Goal: Task Accomplishment & Management: Complete application form

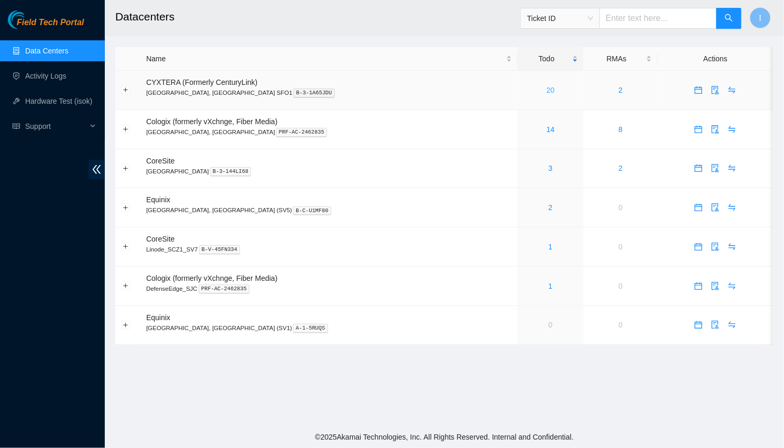
click at [547, 91] on link "20" at bounding box center [551, 90] width 8 height 8
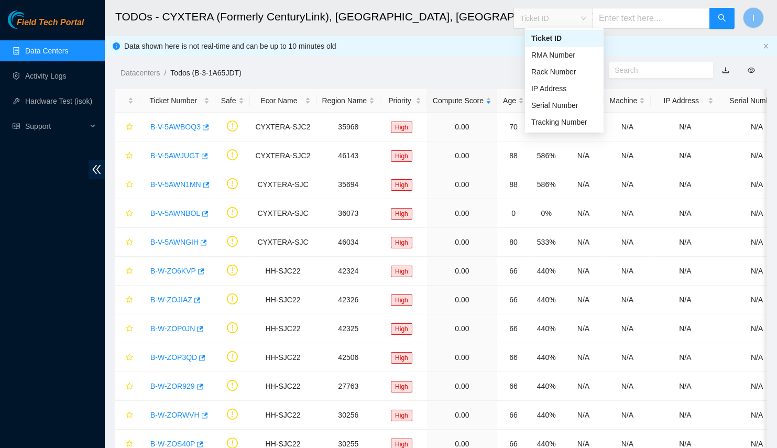
click at [570, 16] on span "Ticket ID" at bounding box center [553, 18] width 66 height 16
click at [562, 123] on div "Tracking Number" at bounding box center [564, 122] width 66 height 12
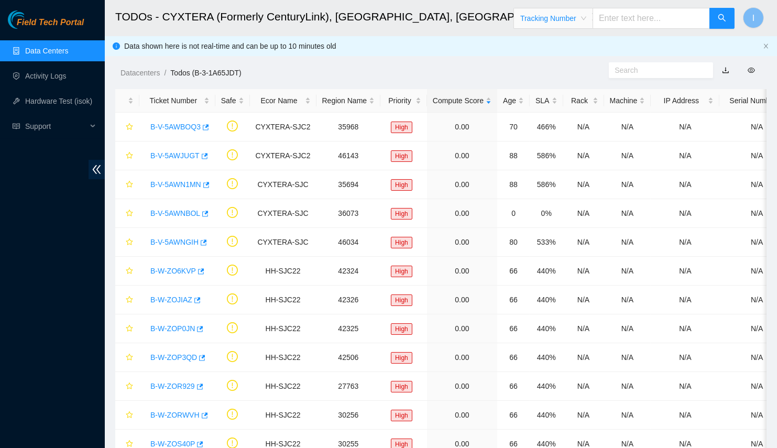
click at [652, 24] on input "text" at bounding box center [651, 18] width 117 height 21
type input "463470040496"
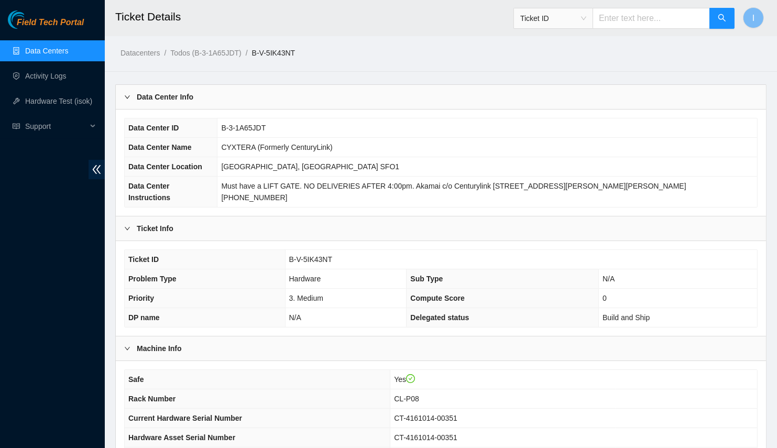
click at [395, 104] on div "Data Center Info" at bounding box center [441, 97] width 650 height 24
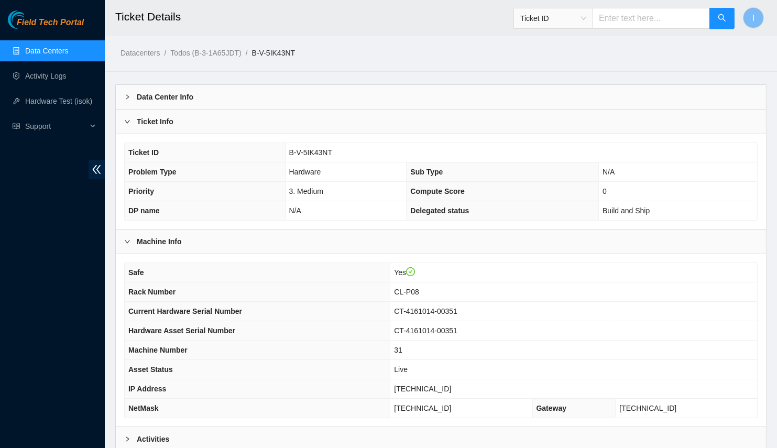
scroll to position [103, 0]
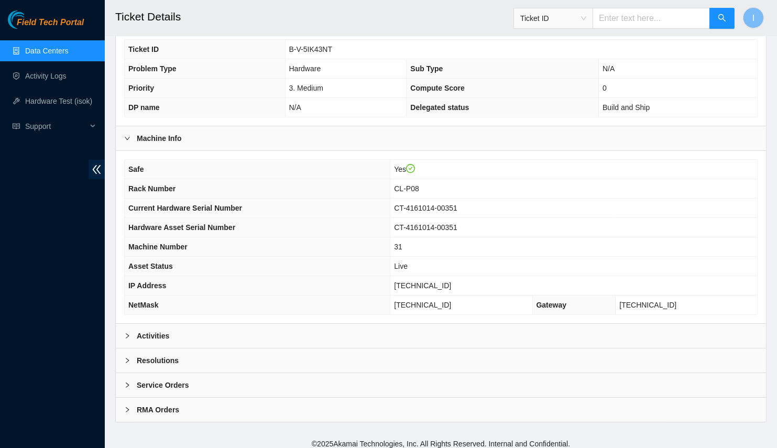
click at [368, 326] on div "Activities" at bounding box center [441, 336] width 650 height 24
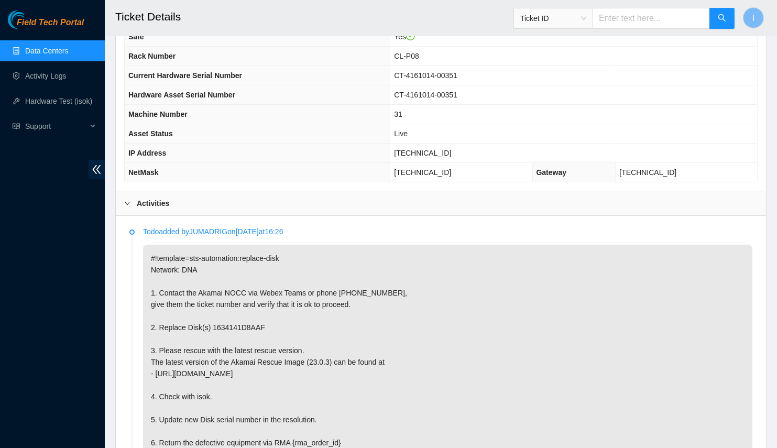
scroll to position [0, 0]
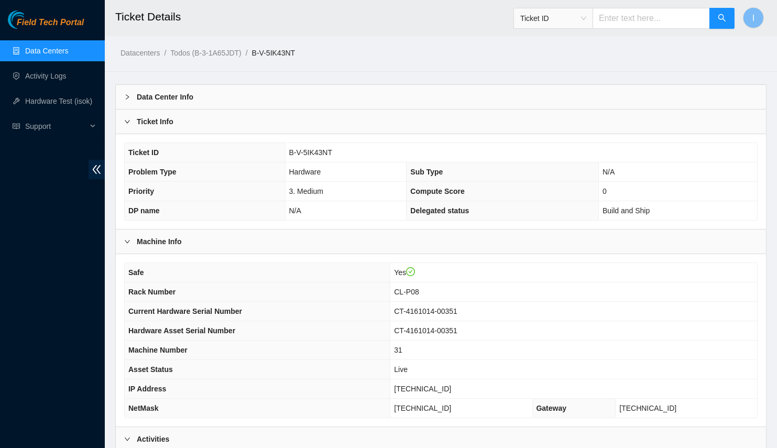
click at [223, 57] on link "Todos (B-3-1A65JDT)" at bounding box center [205, 53] width 71 height 8
drag, startPoint x: 302, startPoint y: 53, endPoint x: 255, endPoint y: 54, distance: 47.7
click at [255, 54] on ol "Datacenters / Todos (B-3-1A65JDT) / B-V-5IK43NT /" at bounding box center [365, 53] width 489 height 12
copy link "B-V-5IK43NT"
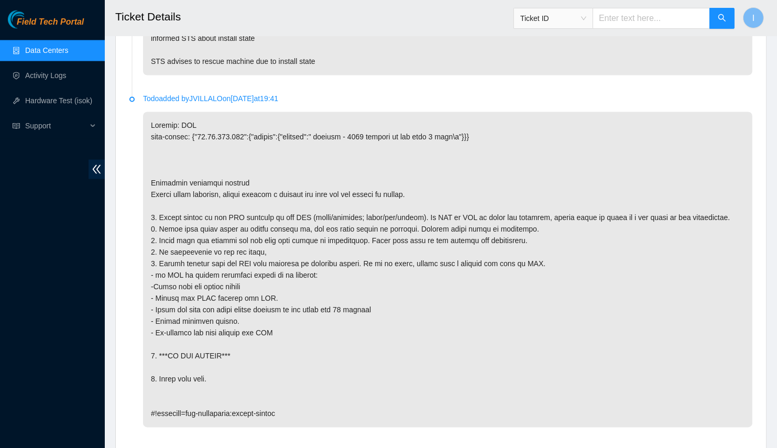
scroll to position [3433, 0]
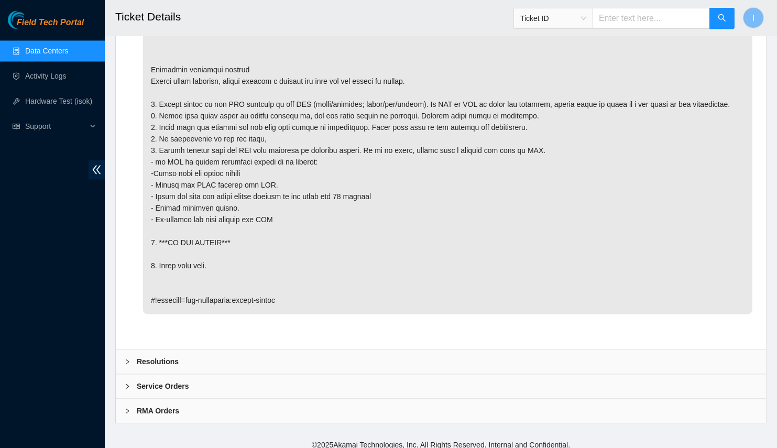
click at [216, 351] on div "Resolutions" at bounding box center [441, 362] width 650 height 24
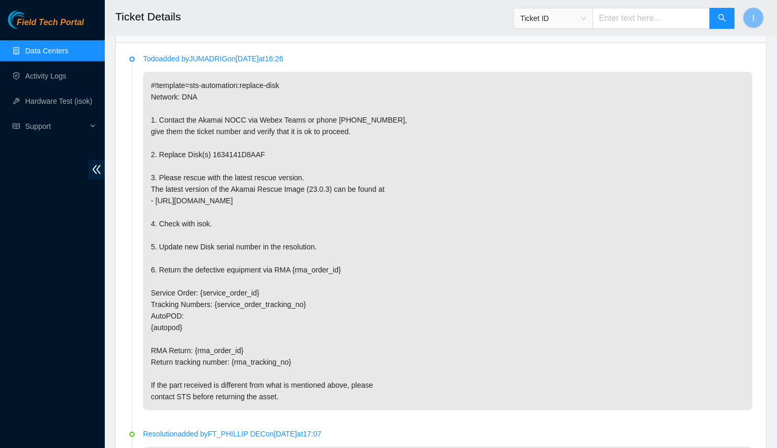
scroll to position [361, 0]
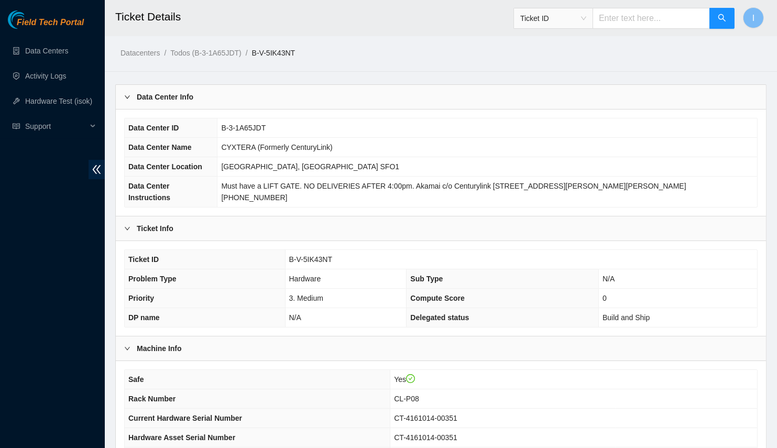
click at [458, 116] on div "Data Center ID B-3-1A65JDT Data Center Name CYXTERA (Formerly CenturyLink) Data…" at bounding box center [441, 163] width 650 height 106
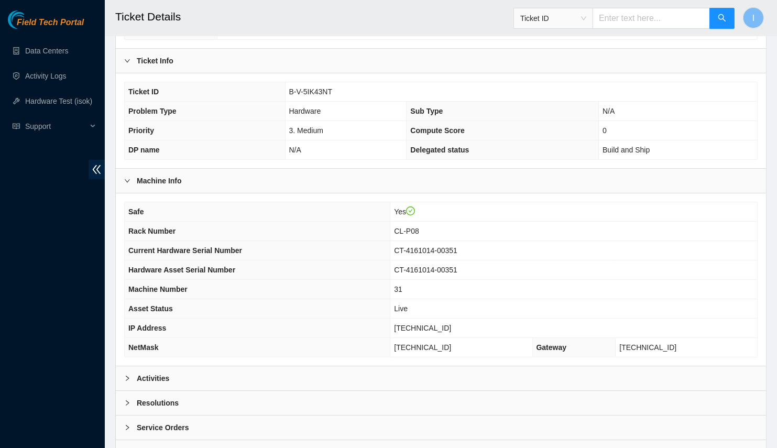
scroll to position [197, 0]
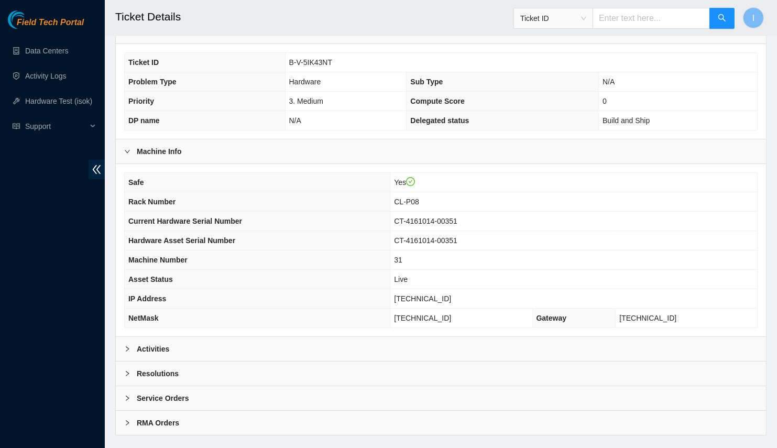
click at [447, 337] on div "Activities" at bounding box center [441, 349] width 650 height 24
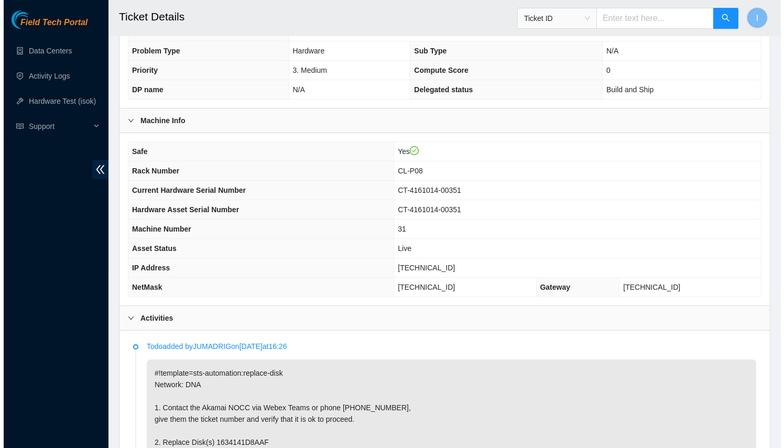
scroll to position [0, 0]
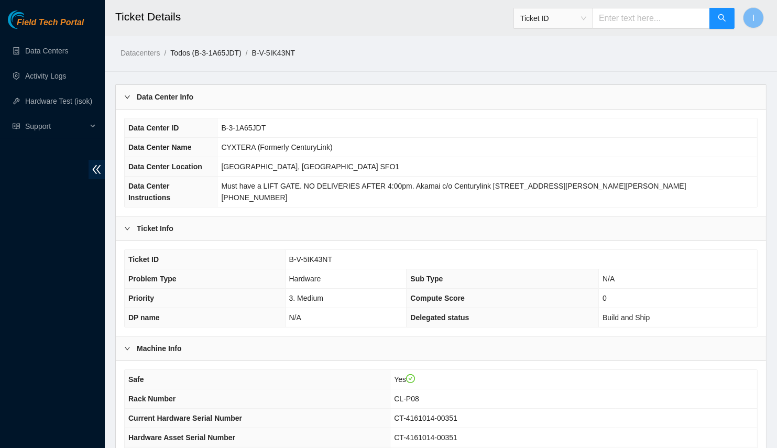
click at [214, 52] on link "Todos (B-3-1A65JDT)" at bounding box center [205, 53] width 71 height 8
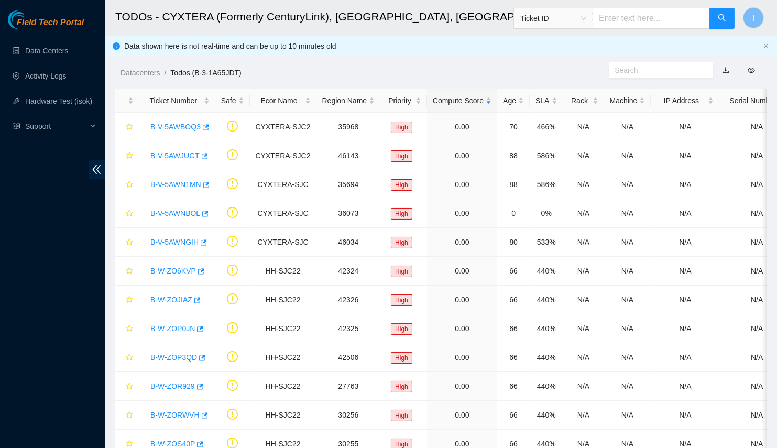
click at [527, 84] on main "TODOs - CYXTERA (Formerly CenturyLink), Santa Clara, CA SFO1 Ticket ID I Data s…" at bounding box center [441, 350] width 672 height 700
click at [507, 95] on div "Age" at bounding box center [513, 101] width 21 height 12
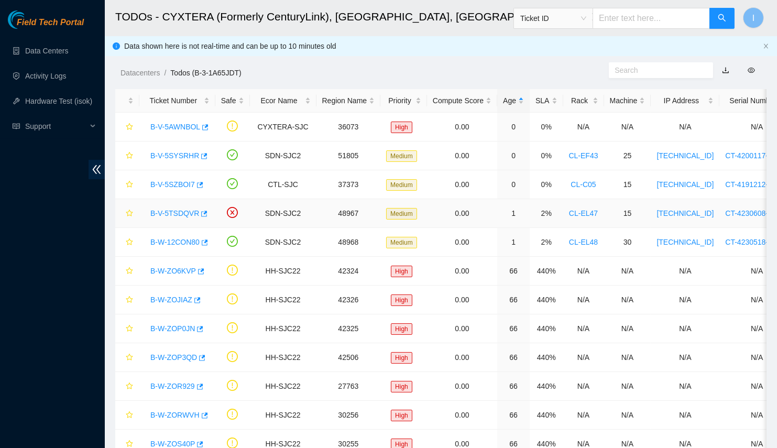
click at [177, 213] on link "B-V-5TSDQVR" at bounding box center [174, 213] width 49 height 8
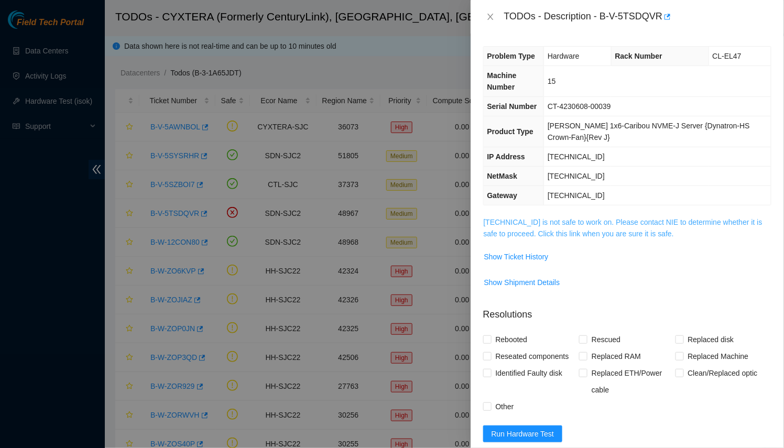
click at [551, 231] on link "23.216.0.82 is not safe to work on. Please contact NIE to determine whether it …" at bounding box center [623, 228] width 279 height 20
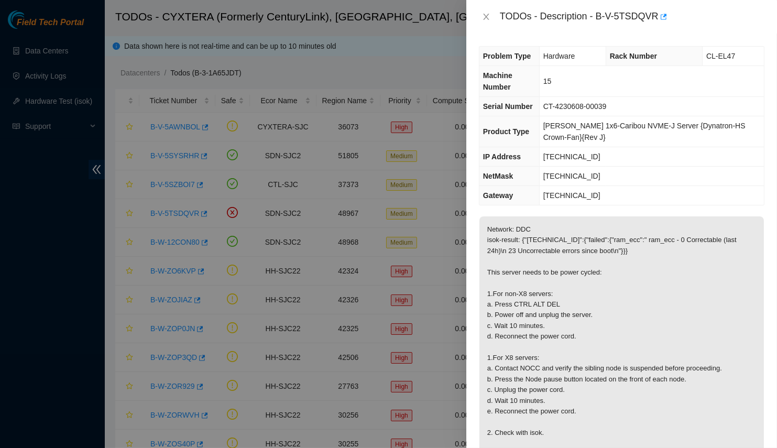
click at [421, 256] on div "TODOs - Description - B-V-5TSDQVR Problem Type Hardware Rack Number CL-EL47 Mac…" at bounding box center [388, 224] width 777 height 448
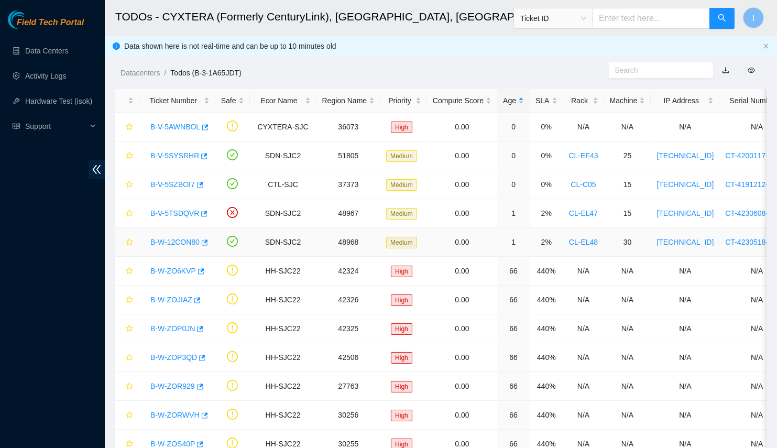
click at [190, 238] on link "B-W-12CON80" at bounding box center [174, 242] width 49 height 8
click at [204, 243] on icon "button" at bounding box center [203, 242] width 7 height 7
click at [77, 102] on link "Hardware Test (isok)" at bounding box center [58, 101] width 67 height 8
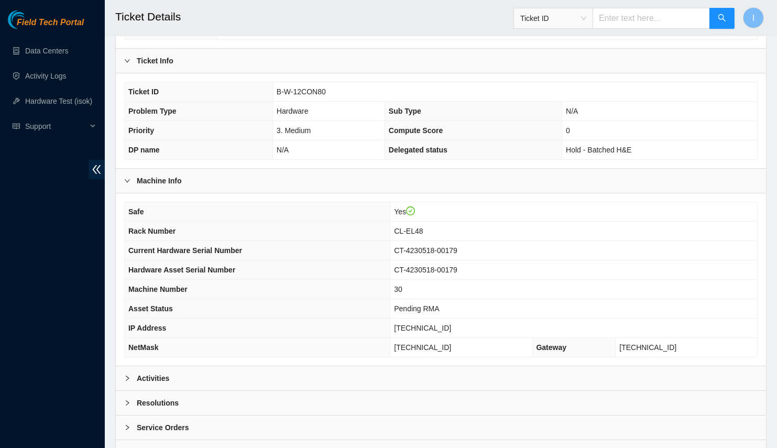
scroll to position [172, 0]
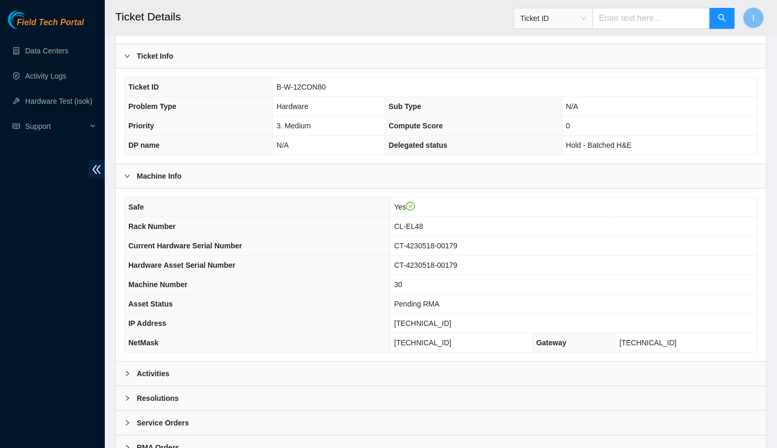
click at [364, 362] on div "Activities" at bounding box center [441, 374] width 650 height 24
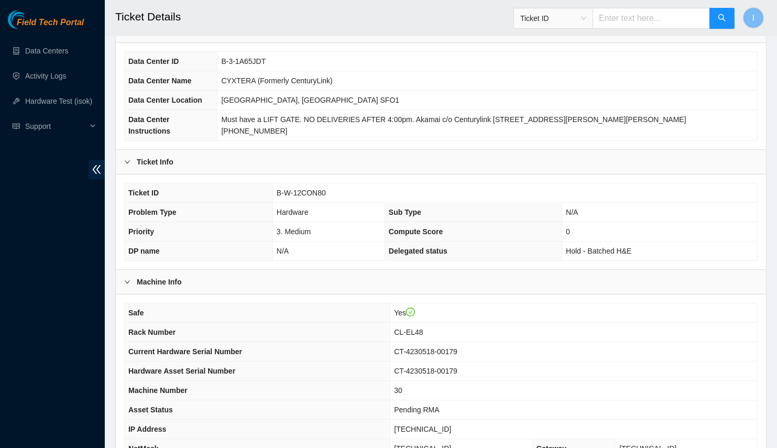
scroll to position [0, 0]
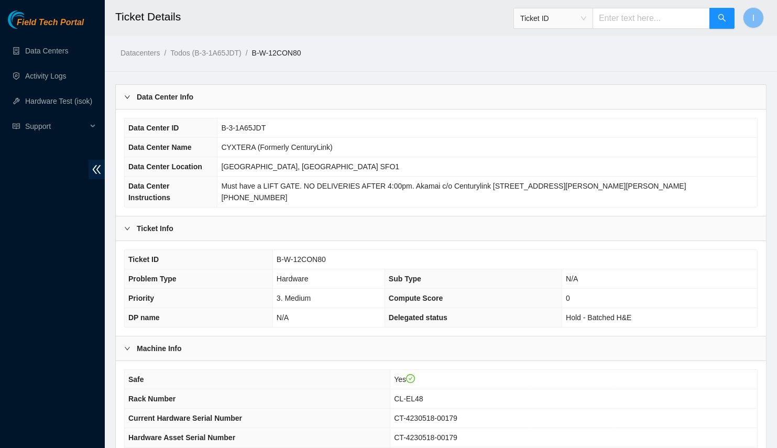
click at [376, 88] on div "Data Center Info" at bounding box center [441, 97] width 650 height 24
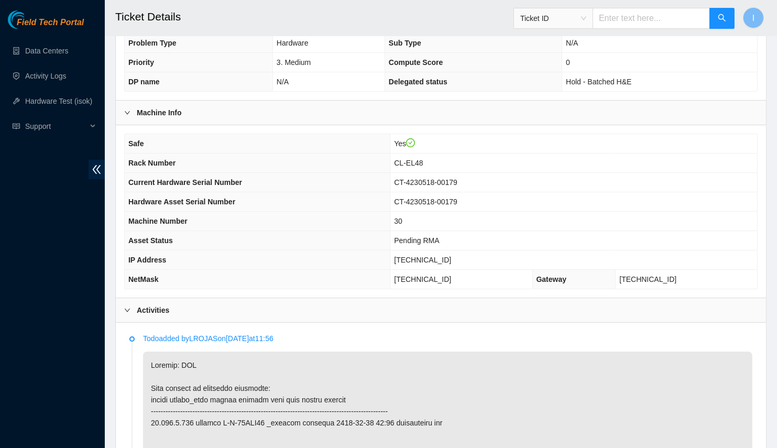
scroll to position [128, 0]
click at [329, 136] on th "Safe" at bounding box center [258, 144] width 266 height 19
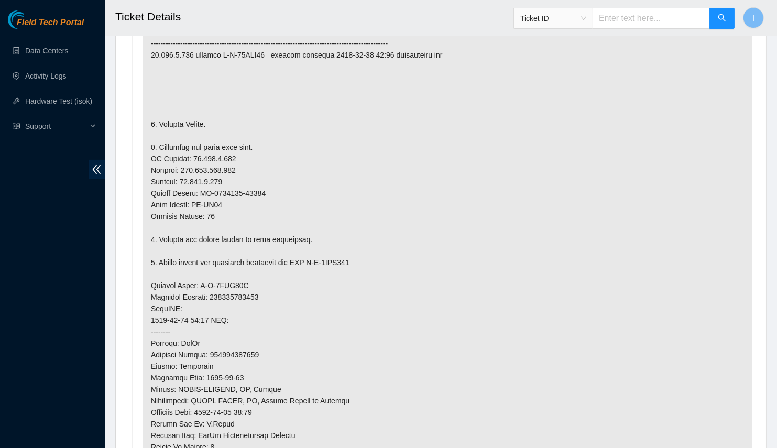
scroll to position [83, 0]
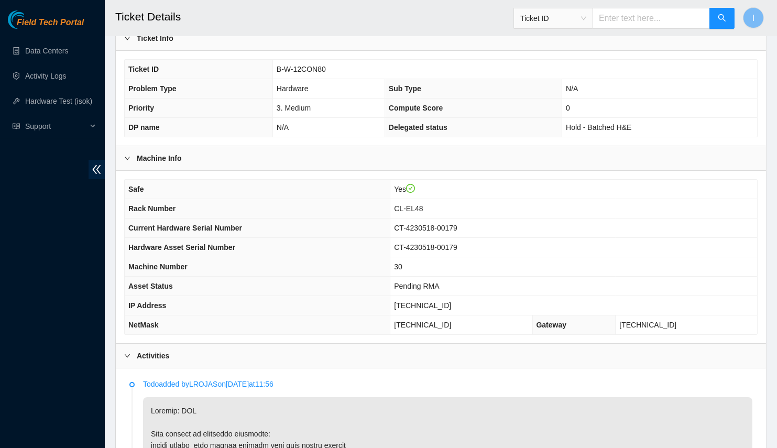
click at [440, 225] on span "CT-4230518-00179" at bounding box center [425, 228] width 63 height 8
copy span "4230518"
click at [440, 225] on span "CT-4230518-00179" at bounding box center [425, 228] width 63 height 8
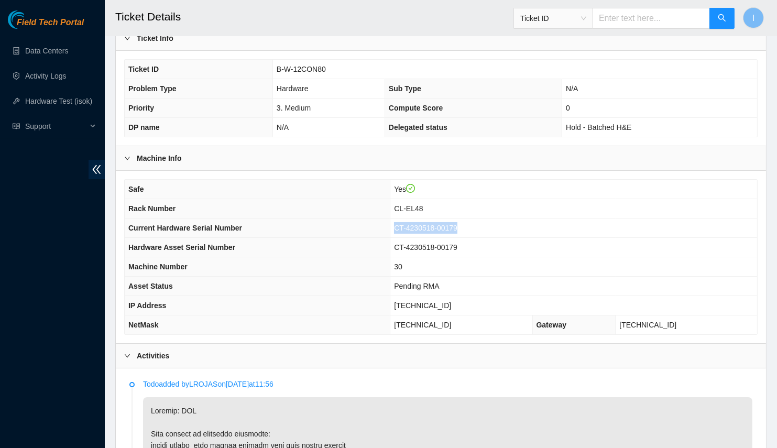
click at [440, 225] on span "CT-4230518-00179" at bounding box center [425, 228] width 63 height 8
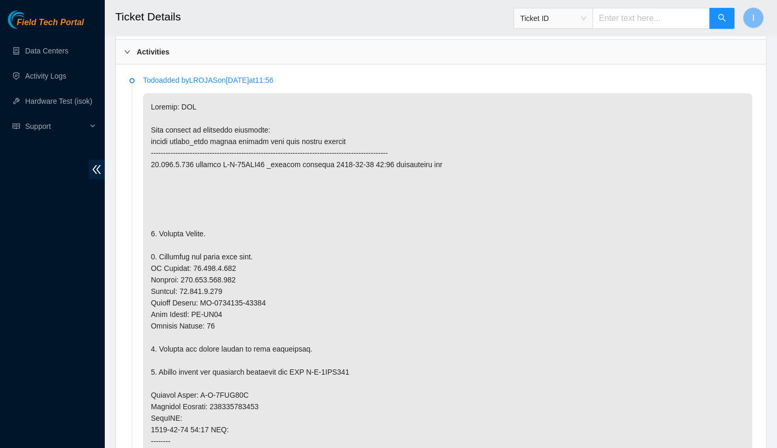
scroll to position [471, 0]
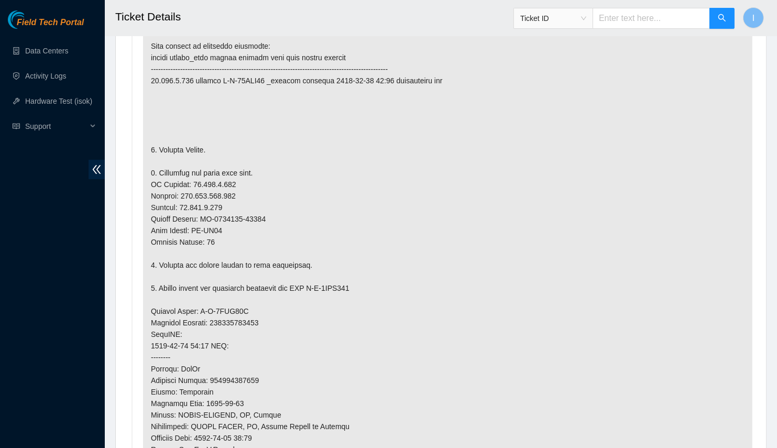
click at [242, 212] on p at bounding box center [448, 311] width 610 height 604
click at [226, 215] on p at bounding box center [448, 311] width 610 height 604
click at [203, 212] on p at bounding box center [448, 311] width 610 height 604
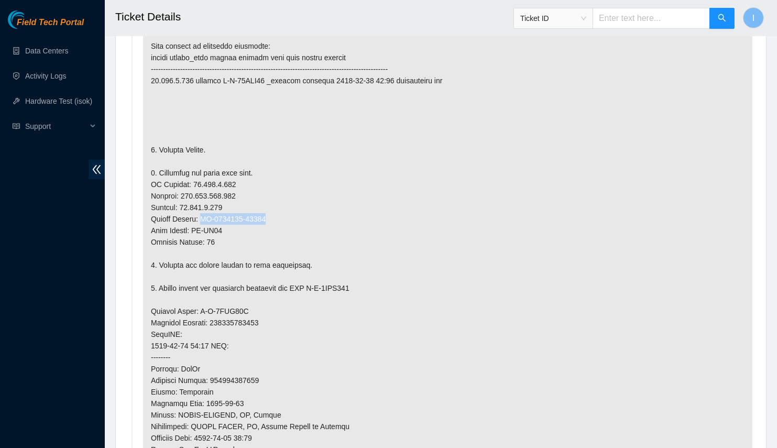
drag, startPoint x: 200, startPoint y: 212, endPoint x: 282, endPoint y: 211, distance: 81.8
click at [282, 211] on p at bounding box center [448, 311] width 610 height 604
copy p "CT-4230629-00088"
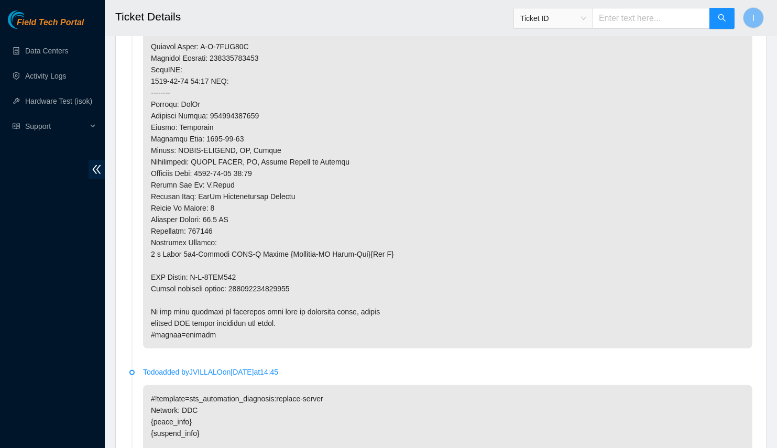
scroll to position [737, 0]
click at [249, 281] on p at bounding box center [448, 46] width 610 height 604
copy p "093642900249839"
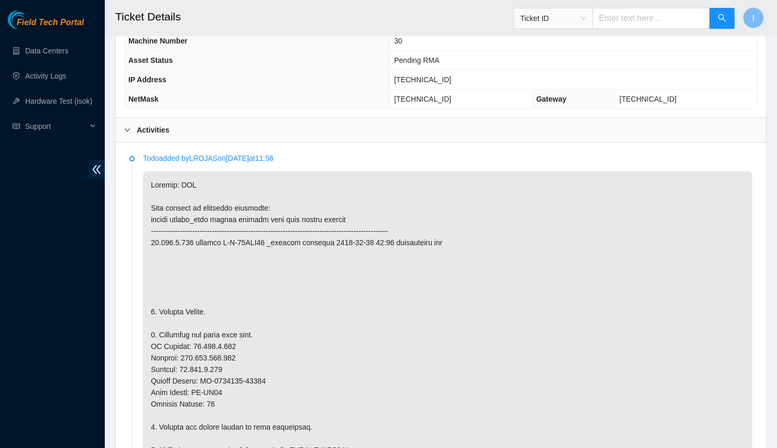
scroll to position [214, 0]
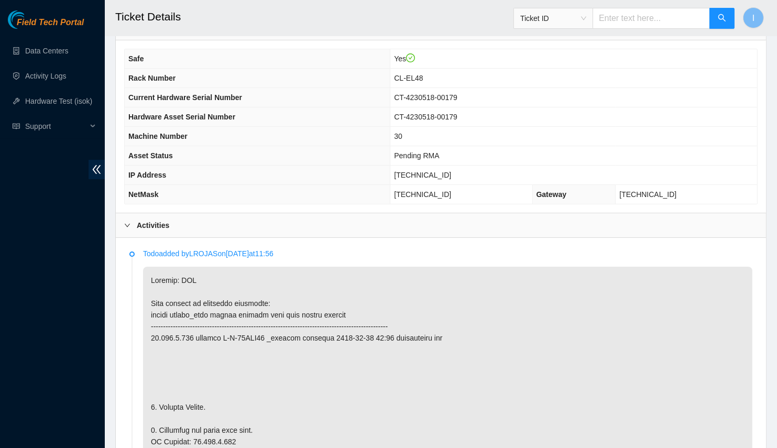
click at [465, 100] on td "CT-4230518-00179" at bounding box center [573, 97] width 367 height 19
click at [437, 171] on span "[TECHNICAL_ID]" at bounding box center [422, 175] width 57 height 8
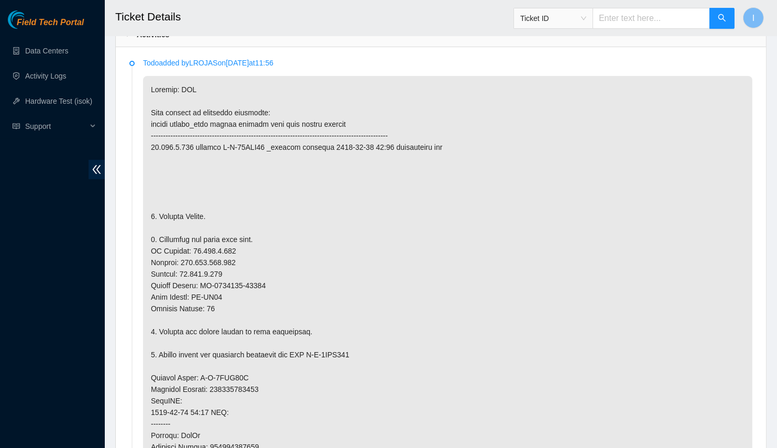
click at [218, 247] on p at bounding box center [448, 378] width 610 height 604
copy p "[TECHNICAL_ID]"
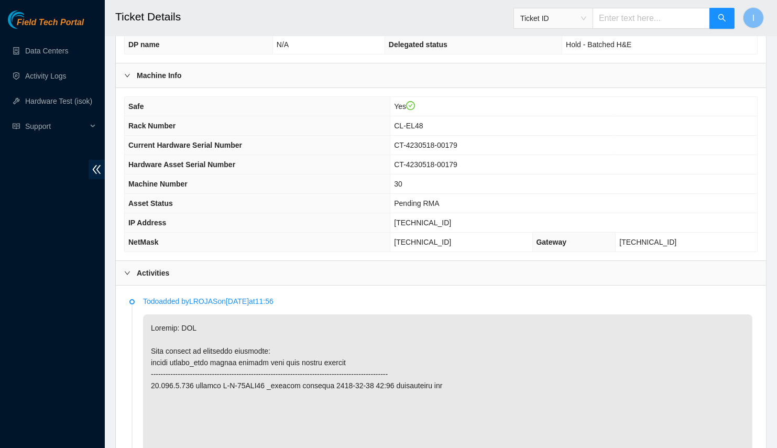
click at [440, 219] on span "[TECHNICAL_ID]" at bounding box center [422, 223] width 57 height 8
copy span "[TECHNICAL_ID]"
click at [437, 242] on span "255.255.255.192" at bounding box center [422, 242] width 57 height 8
click at [439, 240] on span "255.255.255.192" at bounding box center [422, 242] width 57 height 8
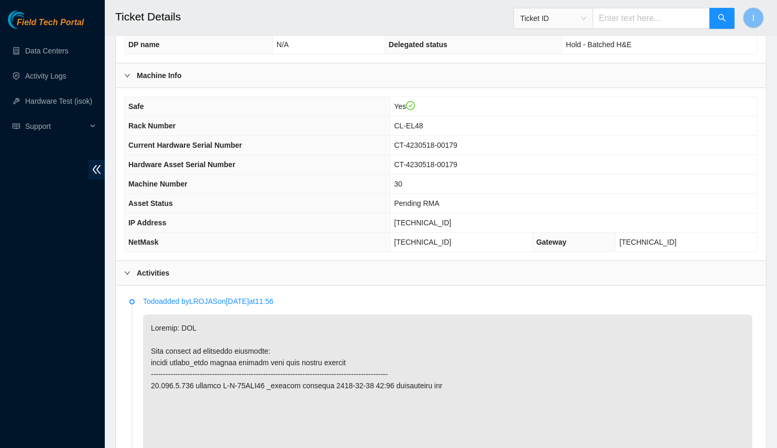
click at [439, 240] on span "255.255.255.192" at bounding box center [422, 242] width 57 height 8
copy span "255.255.255.192"
click at [423, 122] on span "CL-EL48" at bounding box center [408, 126] width 29 height 8
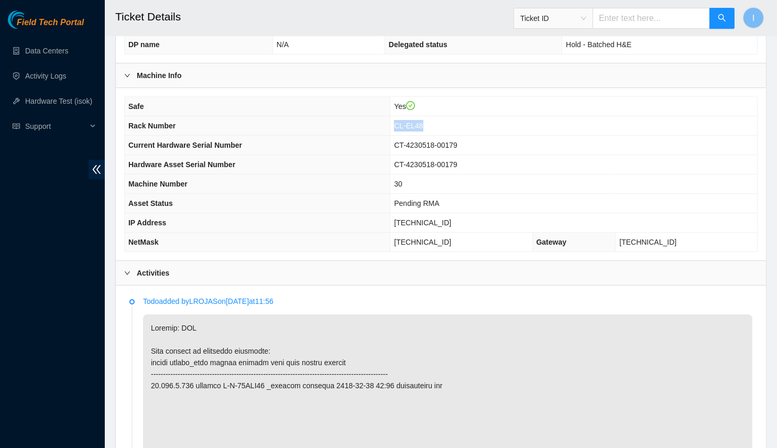
copy span "CL-EL48"
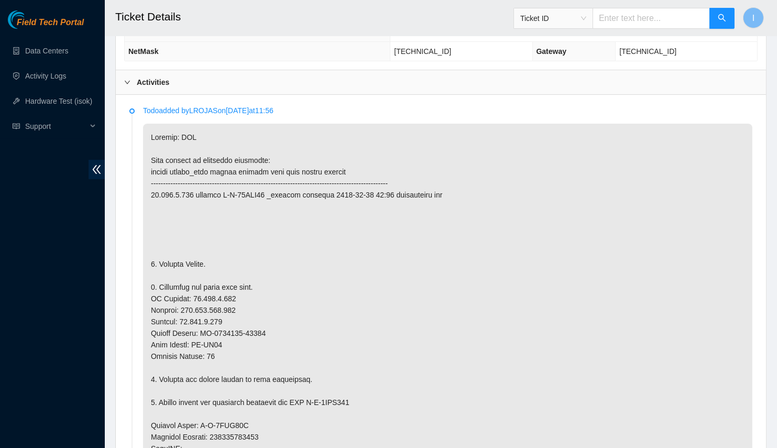
click at [632, 311] on p at bounding box center [448, 426] width 610 height 604
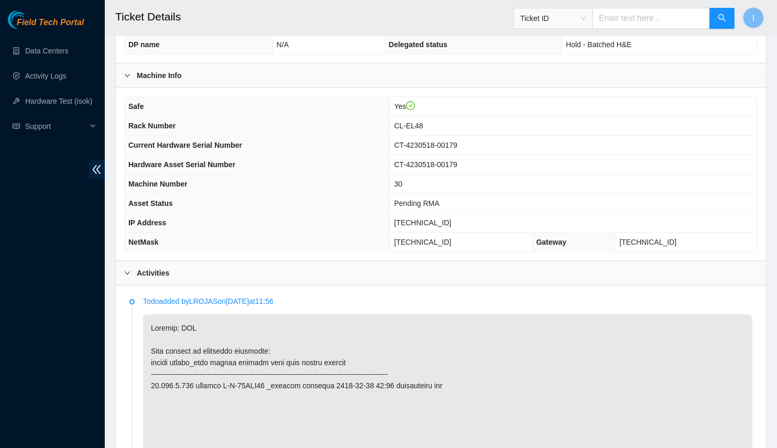
click at [444, 219] on span "[TECHNICAL_ID]" at bounding box center [422, 223] width 57 height 8
copy span "[TECHNICAL_ID]"
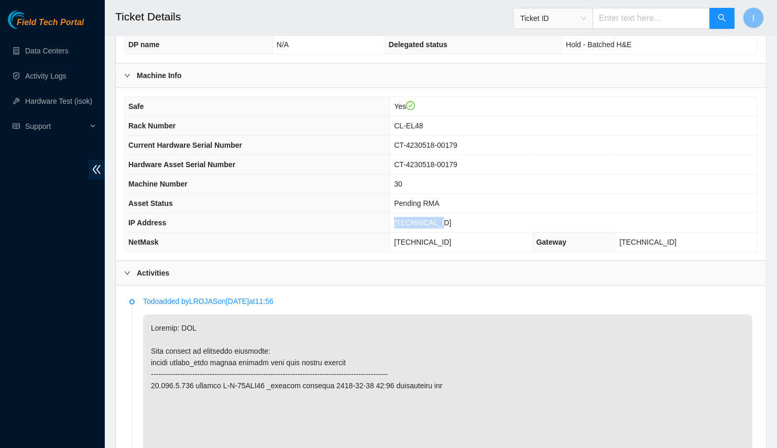
scroll to position [452, 0]
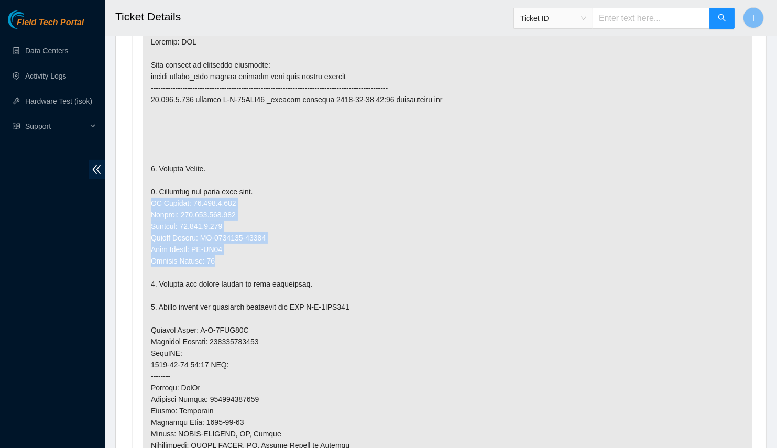
drag, startPoint x: 149, startPoint y: 193, endPoint x: 267, endPoint y: 254, distance: 132.0
click at [267, 254] on p at bounding box center [448, 330] width 610 height 604
copy p "IP Address: 23.216.0.161 Netmask: 255.255.255.192 Gateway: 23.216.0.129 Serial …"
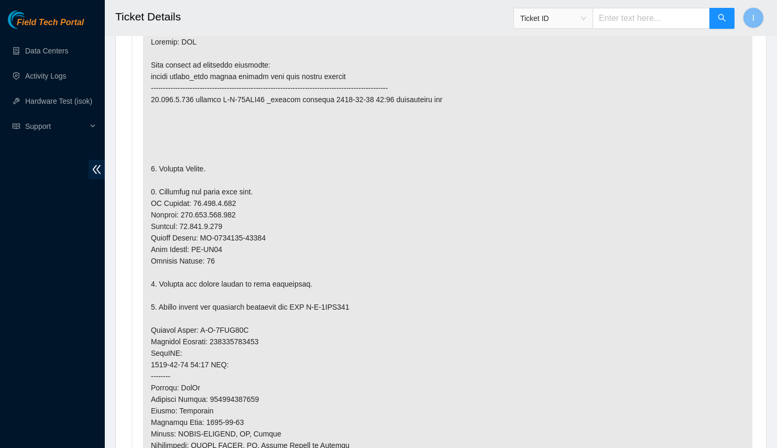
click at [300, 92] on p at bounding box center [448, 330] width 610 height 604
click at [264, 133] on p at bounding box center [448, 330] width 610 height 604
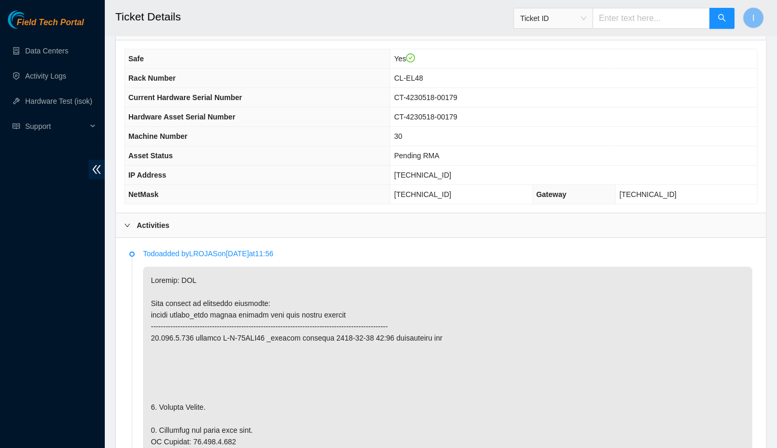
click at [47, 307] on div "Field Tech Portal Data Centers Activity Logs Hardware Test (isok) Support" at bounding box center [52, 229] width 105 height 438
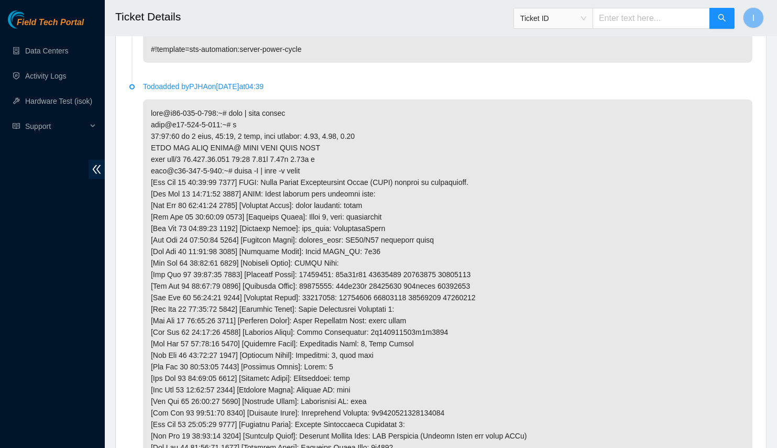
scroll to position [2618, 0]
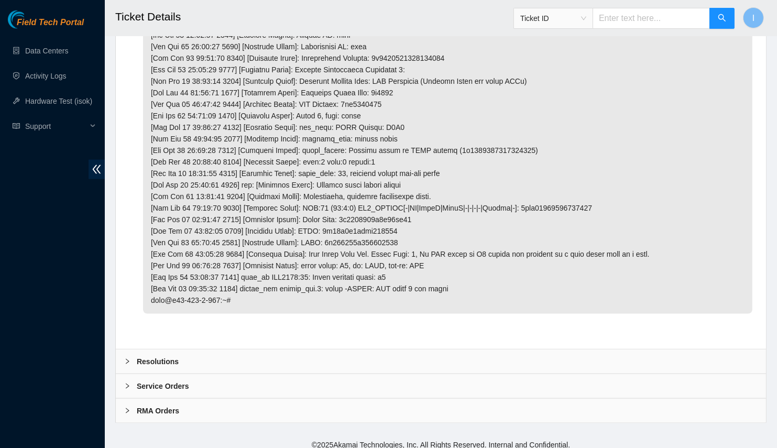
click at [216, 351] on div "Resolutions" at bounding box center [441, 362] width 650 height 24
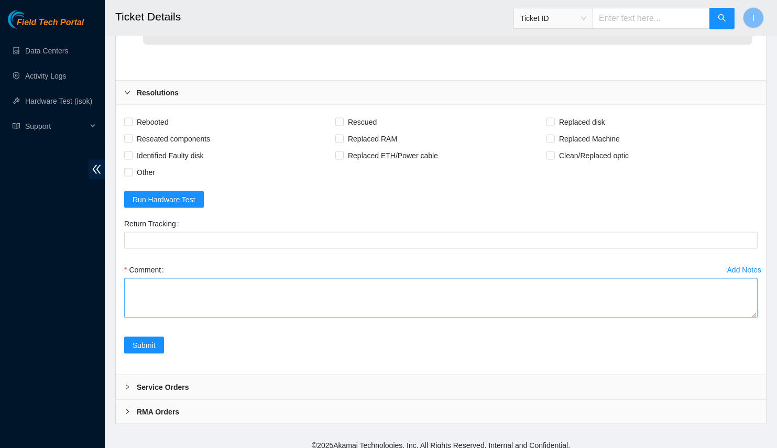
scroll to position [2887, 0]
click at [758, 307] on div "Add Notes Comment" at bounding box center [441, 298] width 642 height 75
click at [755, 311] on div "Comment" at bounding box center [441, 292] width 634 height 63
drag, startPoint x: 755, startPoint y: 307, endPoint x: 778, endPoint y: 448, distance: 143.5
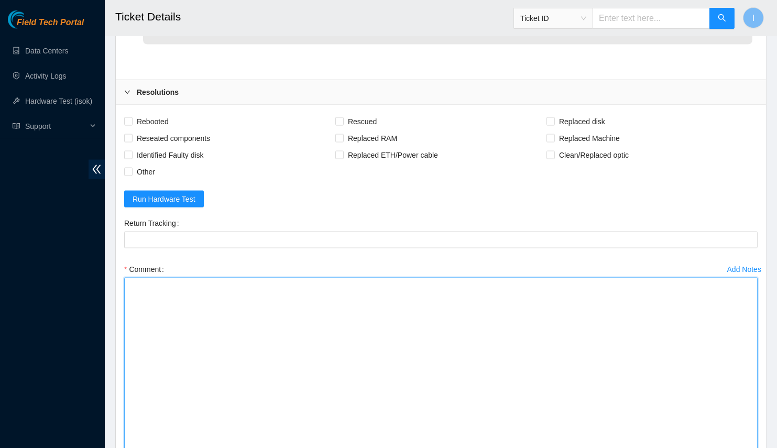
click at [492, 303] on textarea "Comment" at bounding box center [441, 368] width 634 height 180
paste textarea "B-W-12CON80 Spoke with NOCC; safe Powered off server Replaced server OLD CT-423…"
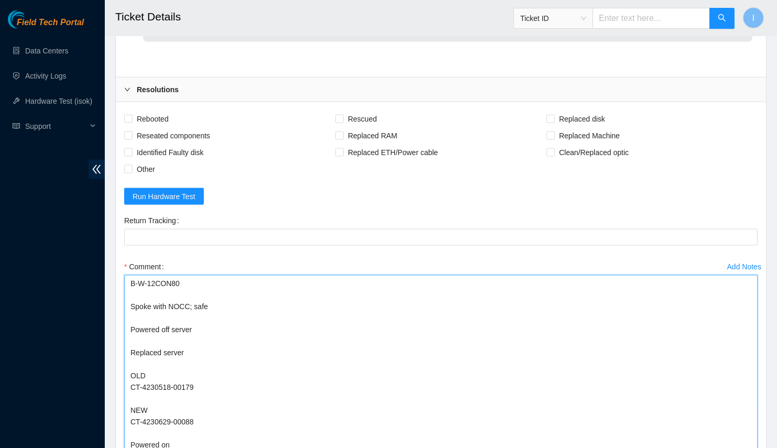
scroll to position [2794, 0]
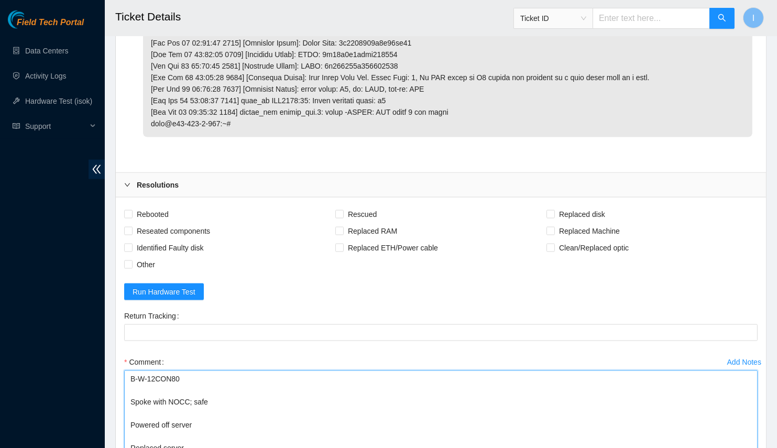
drag, startPoint x: 129, startPoint y: 394, endPoint x: 106, endPoint y: 311, distance: 85.8
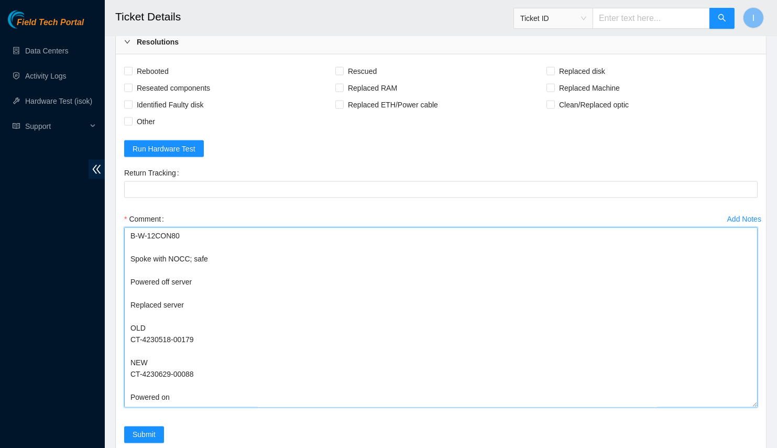
scroll to position [2985, 0]
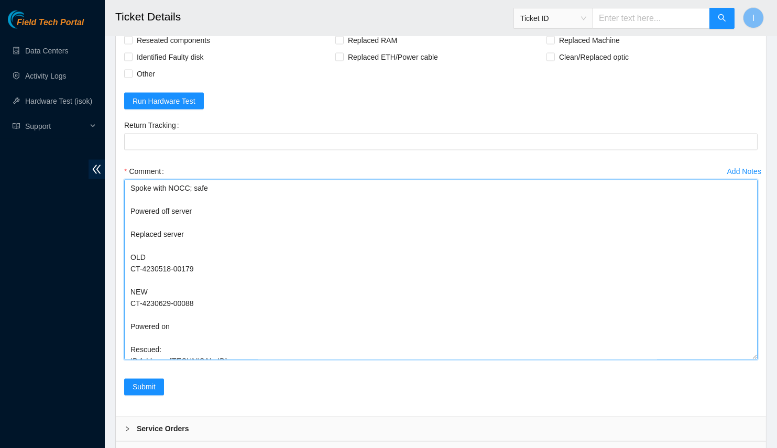
click at [175, 264] on textarea "Spoke with NOCC; safe Powered off server Replaced server OLD CT-4230518-00179 N…" at bounding box center [441, 270] width 634 height 180
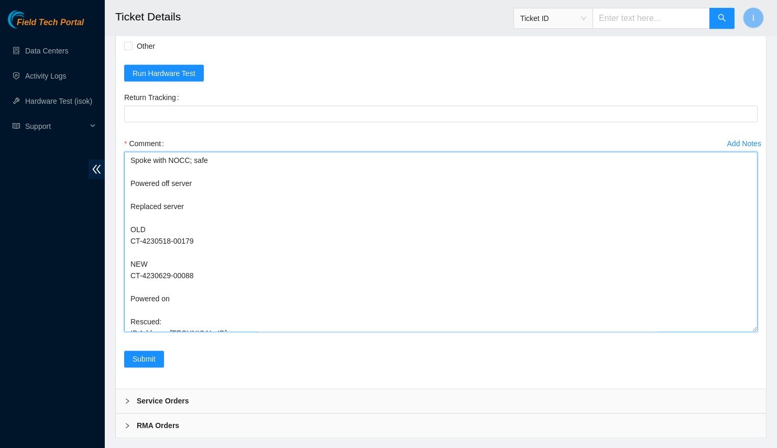
scroll to position [3022, 0]
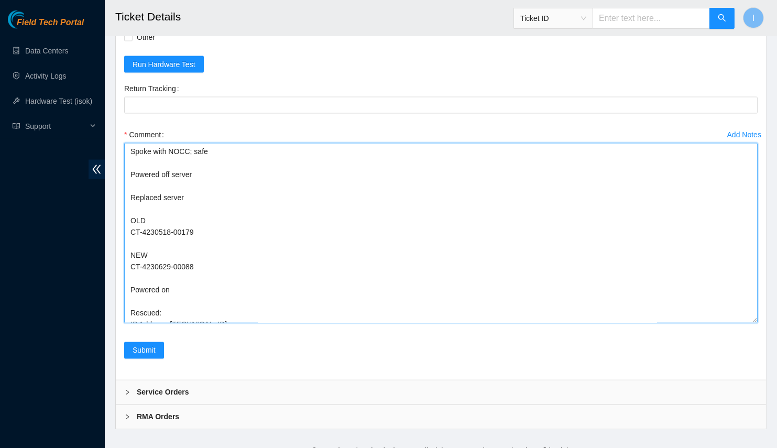
click at [194, 259] on textarea "Spoke with NOCC; safe Powered off server Replaced server OLD CT-4230518-00179 N…" at bounding box center [441, 233] width 634 height 180
drag, startPoint x: 194, startPoint y: 259, endPoint x: 162, endPoint y: 258, distance: 32.0
click at [162, 258] on textarea "Spoke with NOCC; safe Powered off server Replaced server OLD CT-4230518-00179 N…" at bounding box center [441, 233] width 634 height 180
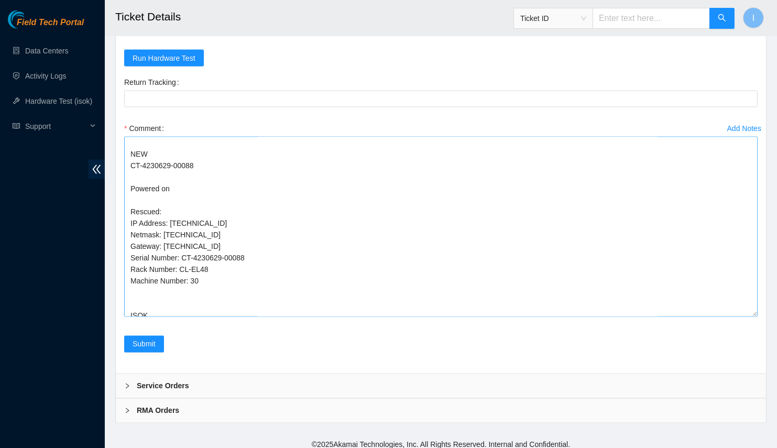
scroll to position [0, 0]
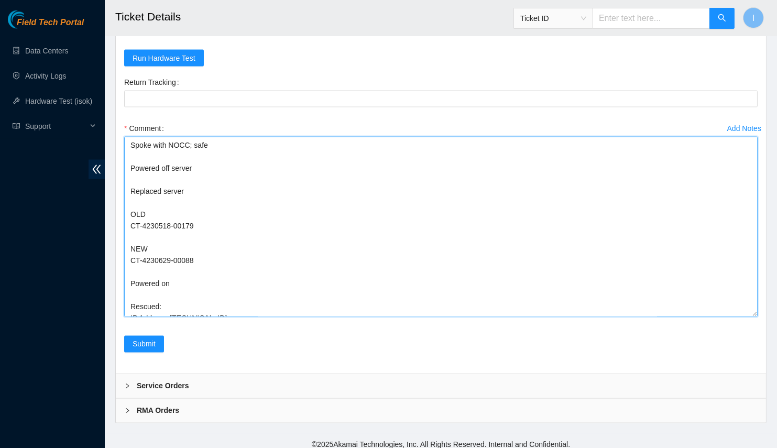
click at [191, 268] on textarea "Spoke with NOCC; safe Powered off server Replaced server OLD CT-4230518-00179 N…" at bounding box center [441, 227] width 634 height 180
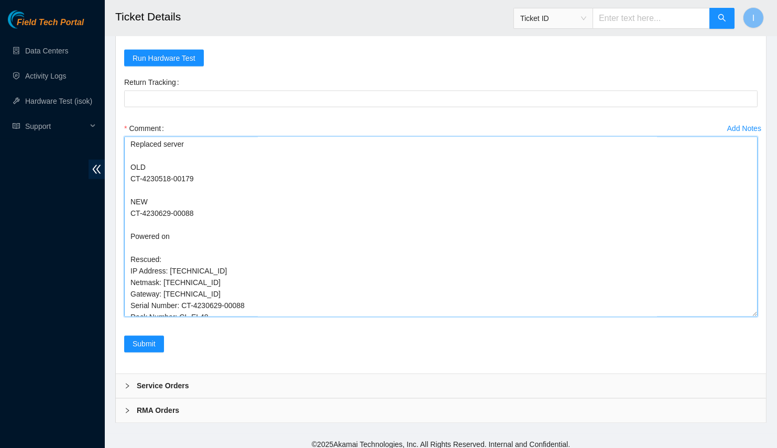
scroll to position [143, 0]
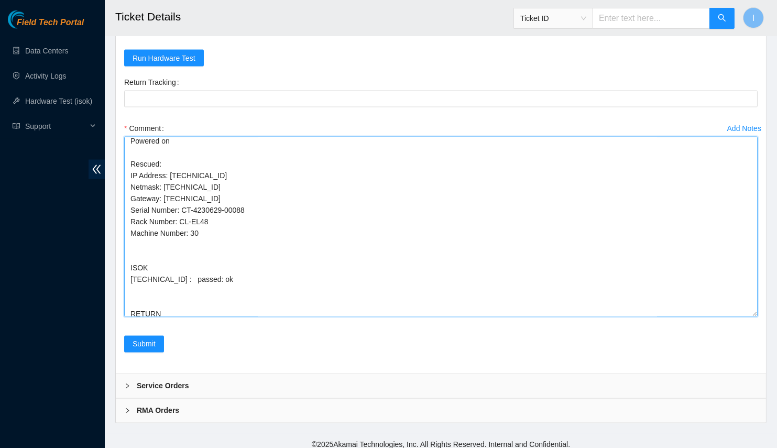
click at [187, 250] on textarea "Spoke with NOCC; safe Powered off server Replaced server OLD CT-4230518-00179 N…" at bounding box center [441, 227] width 634 height 180
click at [141, 274] on textarea "Spoke with NOCC; safe Powered off server Replaced server OLD CT-4230518-00179 N…" at bounding box center [441, 227] width 634 height 180
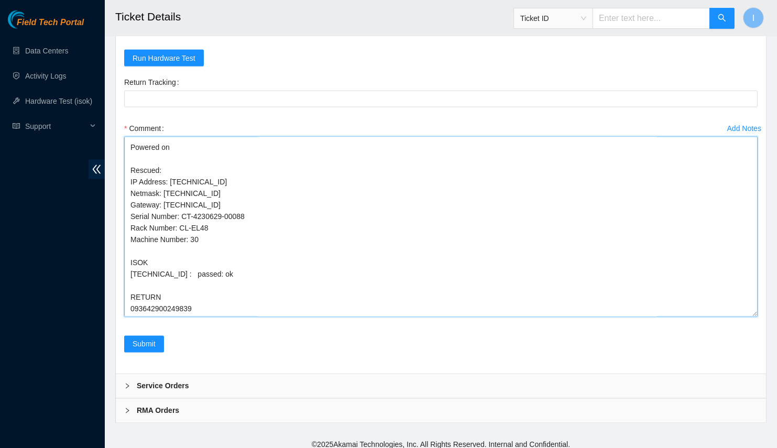
scroll to position [136, 0]
click at [183, 283] on textarea "Spoke with NOCC; safe Powered off server Replaced server OLD CT-4230518-00179 N…" at bounding box center [441, 227] width 634 height 180
type textarea "Spoke with NOCC; safe Powered off server Replaced server OLD CT-4230518-00179 N…"
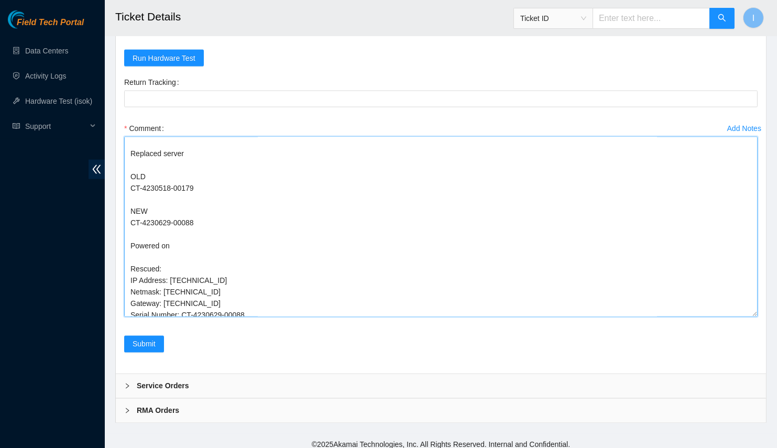
drag, startPoint x: 756, startPoint y: 307, endPoint x: 784, endPoint y: 437, distance: 132.3
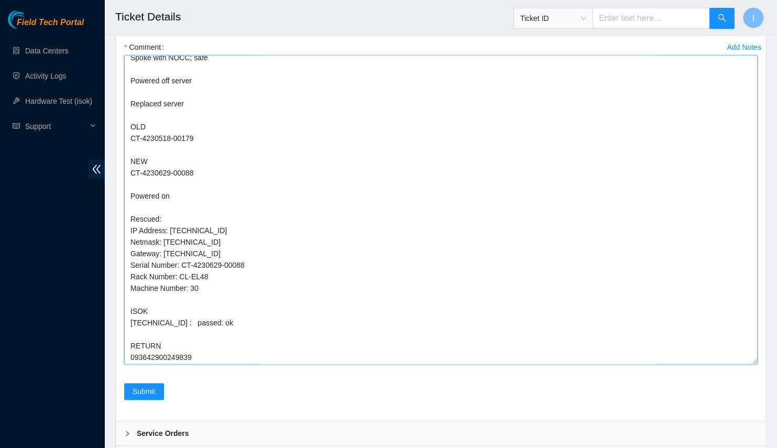
scroll to position [3157, 0]
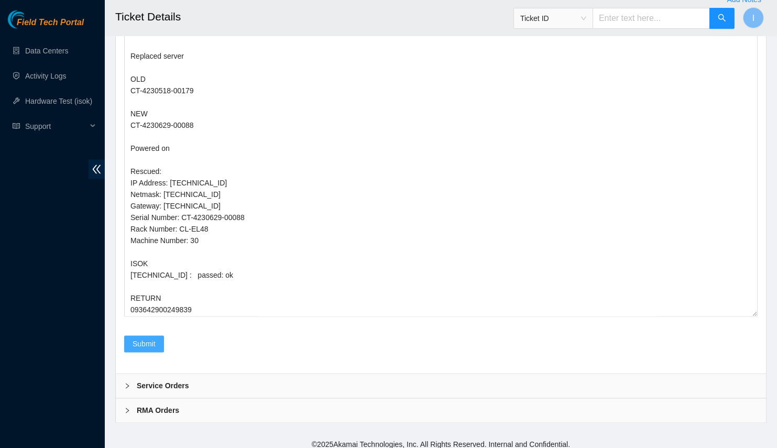
click at [143, 339] on span "Submit" at bounding box center [144, 345] width 23 height 12
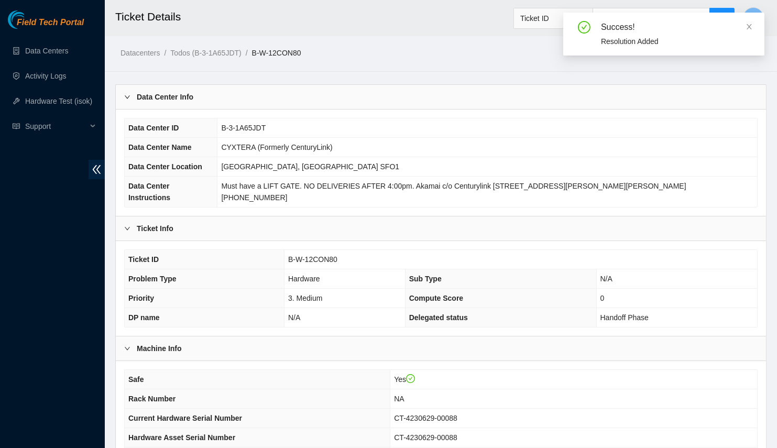
scroll to position [197, 0]
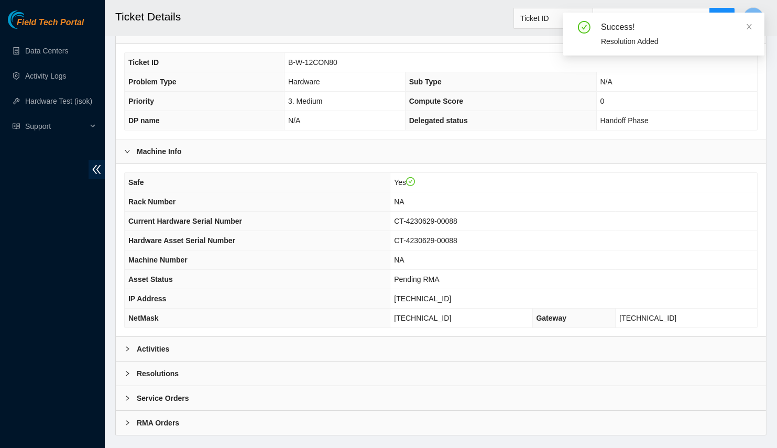
click at [170, 368] on b "Resolutions" at bounding box center [158, 374] width 42 height 12
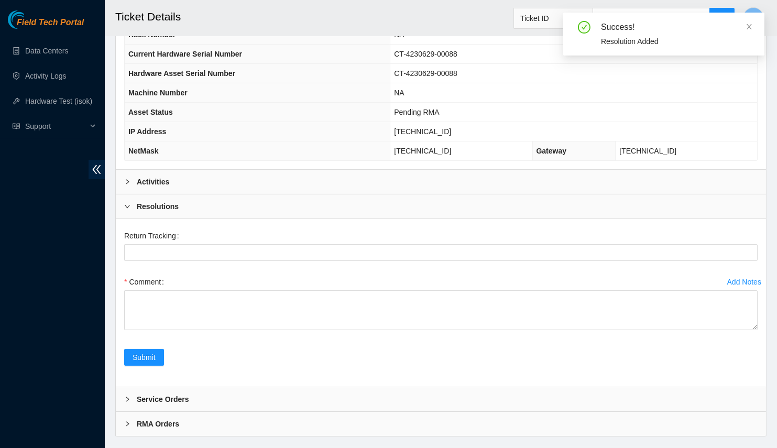
click at [160, 201] on b "Resolutions" at bounding box center [158, 207] width 42 height 12
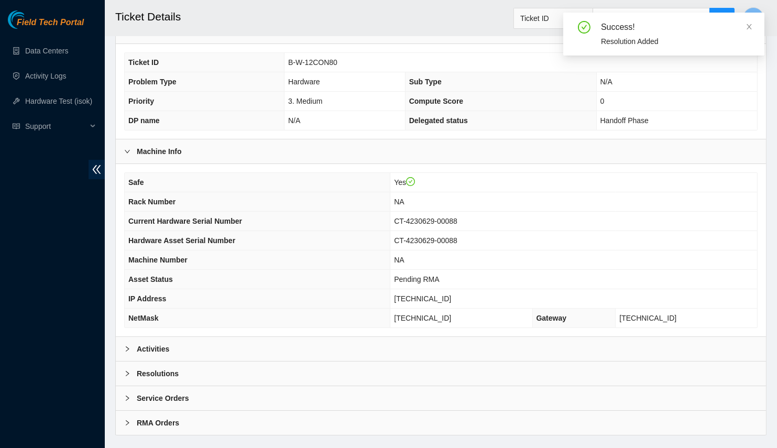
click at [175, 337] on div "Activities" at bounding box center [441, 349] width 650 height 24
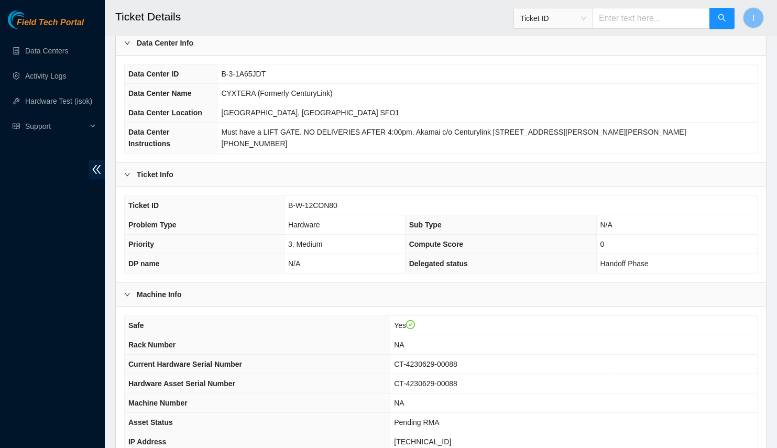
scroll to position [6, 0]
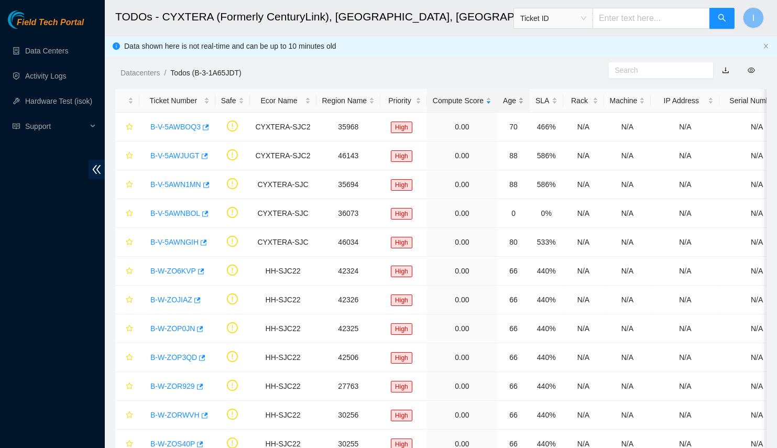
click at [503, 104] on div "Age" at bounding box center [513, 101] width 21 height 12
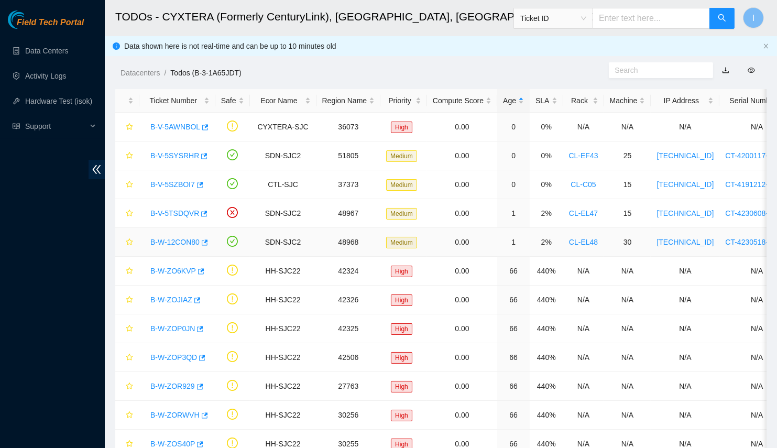
click at [183, 241] on link "B-W-12CON80" at bounding box center [174, 242] width 49 height 8
click at [171, 210] on link "B-V-5TSDQVR" at bounding box center [174, 213] width 49 height 8
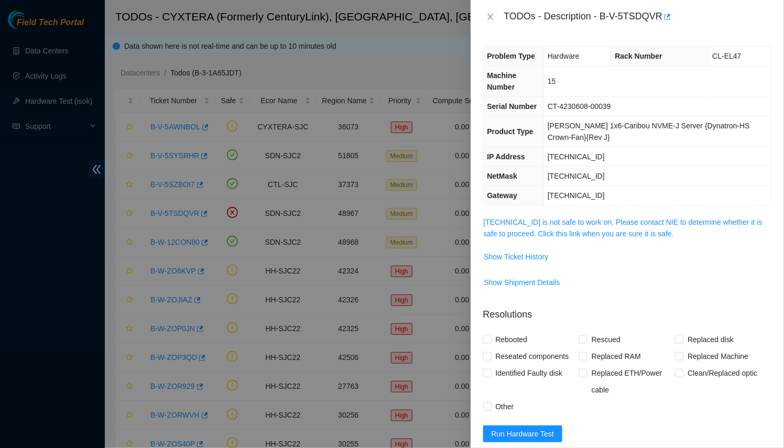
click at [553, 236] on span "23.216.0.82 is not safe to work on. Please contact NIE to determine whether it …" at bounding box center [627, 227] width 287 height 23
click at [547, 233] on link "23.216.0.82 is not safe to work on. Please contact NIE to determine whether it …" at bounding box center [623, 228] width 279 height 20
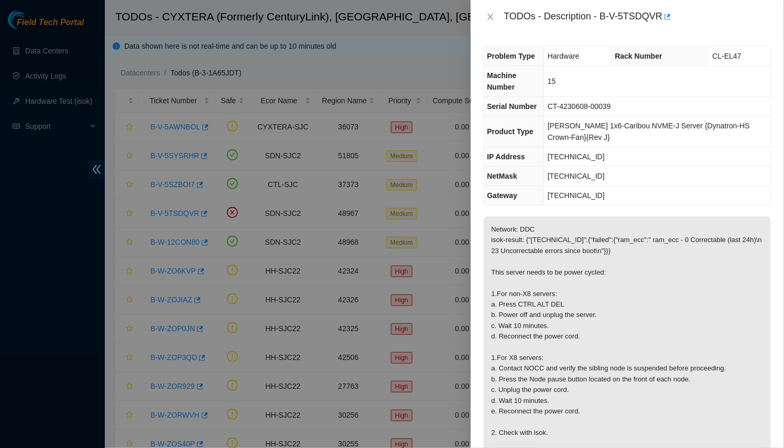
click at [648, 17] on div "TODOs - Description - B-V-5TSDQVR" at bounding box center [637, 16] width 267 height 17
drag, startPoint x: 648, startPoint y: 17, endPoint x: 601, endPoint y: 18, distance: 47.7
click at [601, 18] on div "TODOs - Description - B-V-5TSDQVR" at bounding box center [637, 16] width 267 height 17
copy div "B-V-5TSDQVR"
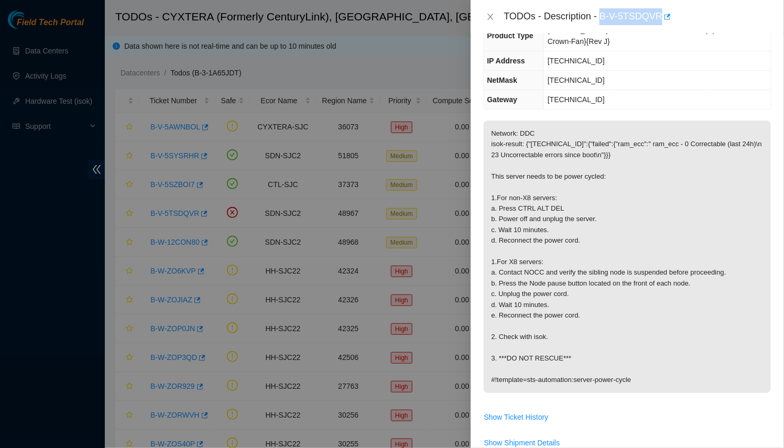
scroll to position [95, 0]
click at [665, 17] on icon "button" at bounding box center [668, 17] width 6 height 6
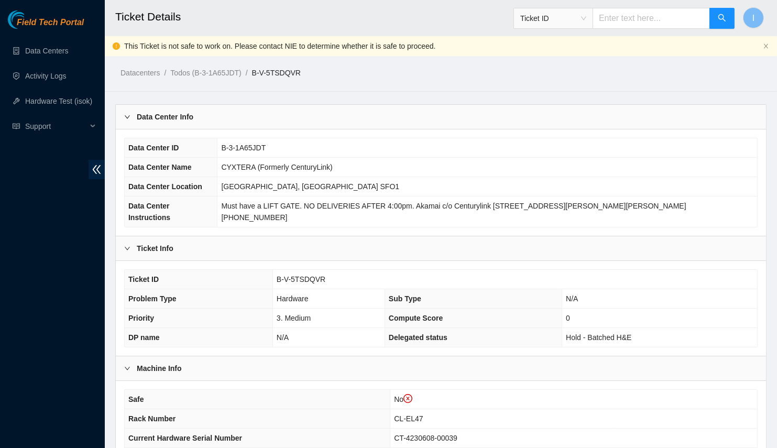
click at [368, 120] on div "Data Center Info" at bounding box center [441, 117] width 650 height 24
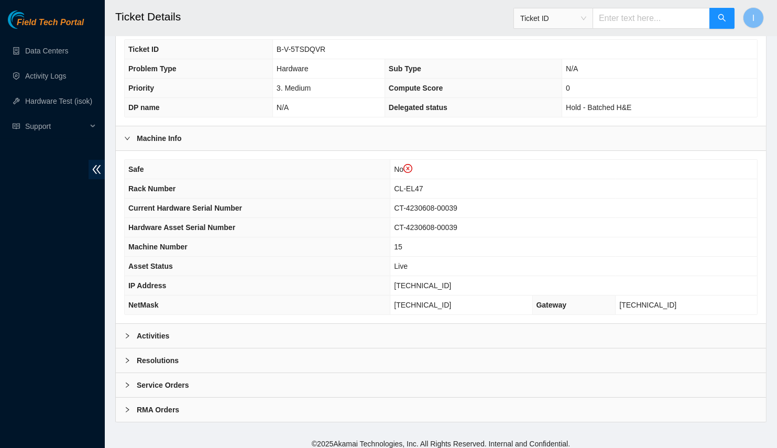
click at [267, 333] on div "Activities" at bounding box center [441, 336] width 650 height 24
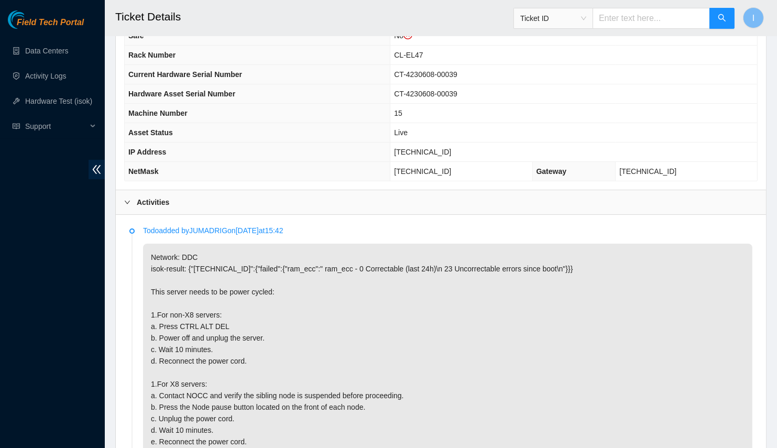
scroll to position [257, 0]
click at [61, 286] on div "Field Tech Portal Data Centers Activity Logs Hardware Test (isok) Support" at bounding box center [52, 229] width 105 height 438
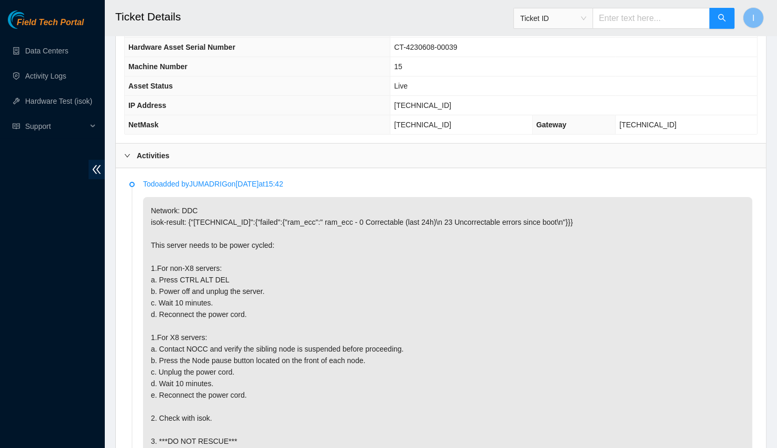
scroll to position [160, 0]
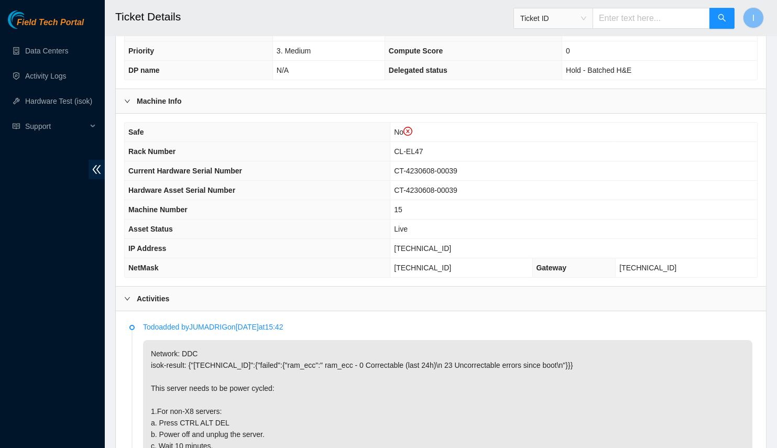
click at [436, 245] on span "[TECHNICAL_ID]" at bounding box center [422, 248] width 57 height 8
copy span "[TECHNICAL_ID]"
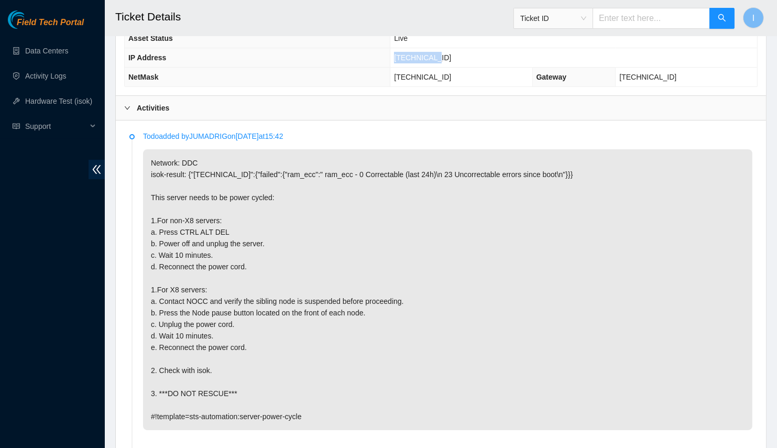
scroll to position [399, 0]
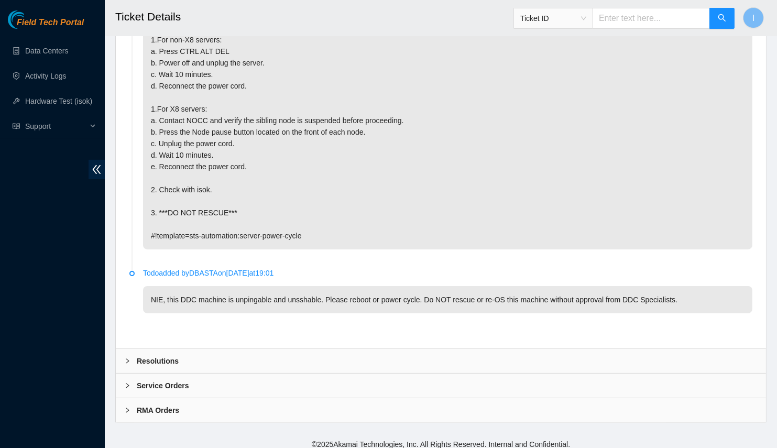
click at [235, 349] on div "Resolutions" at bounding box center [441, 361] width 650 height 24
click at [234, 352] on div "Resolutions" at bounding box center [441, 361] width 650 height 24
click at [210, 356] on div "Resolutions" at bounding box center [441, 361] width 650 height 24
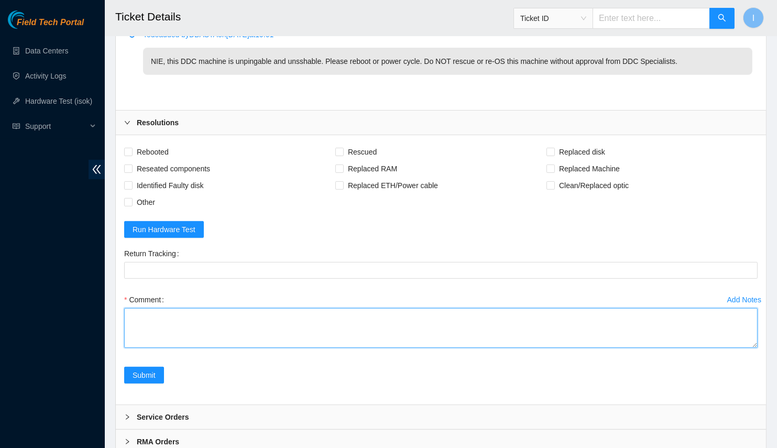
click at [275, 318] on textarea "Comment" at bounding box center [441, 328] width 634 height 40
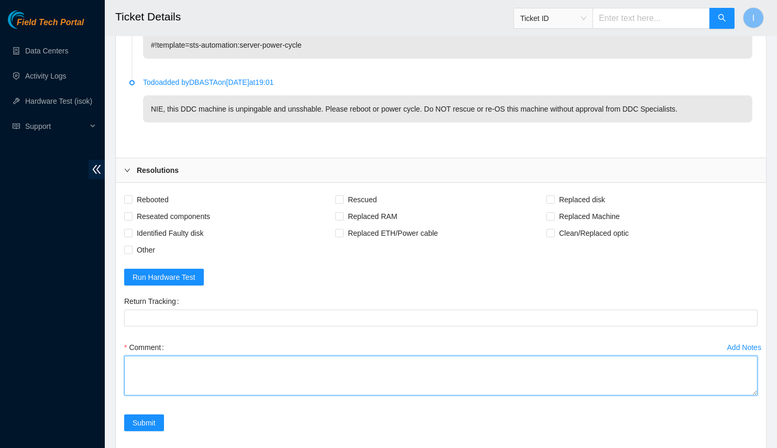
scroll to position [770, 0]
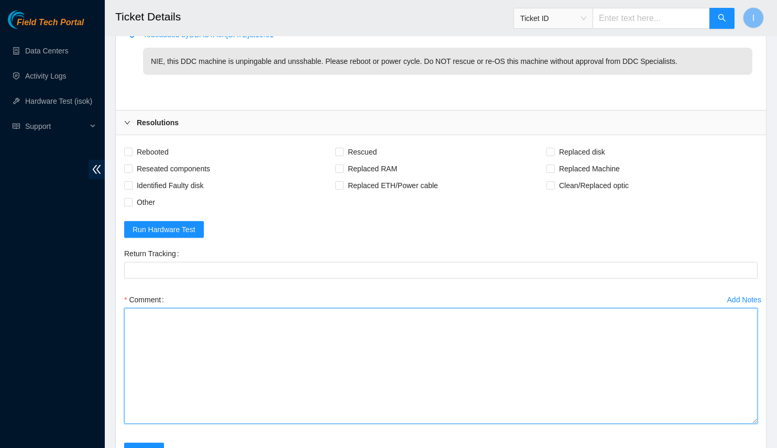
drag, startPoint x: 755, startPoint y: 336, endPoint x: 723, endPoint y: 384, distance: 57.9
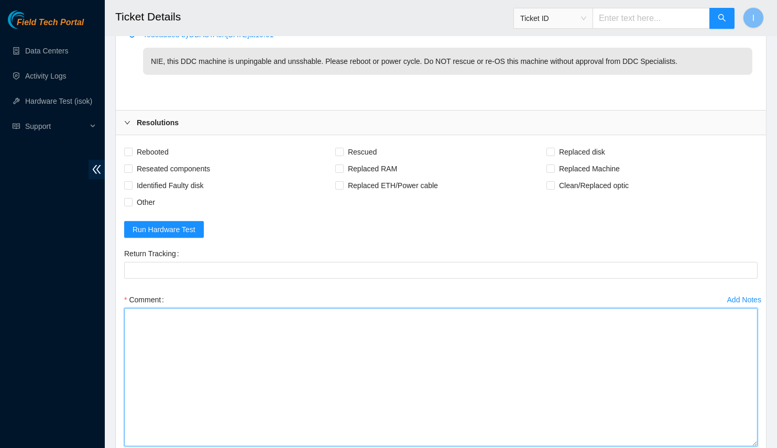
drag, startPoint x: 604, startPoint y: 366, endPoint x: 598, endPoint y: 364, distance: 7.0
click at [598, 364] on textarea "Comment" at bounding box center [441, 377] width 634 height 138
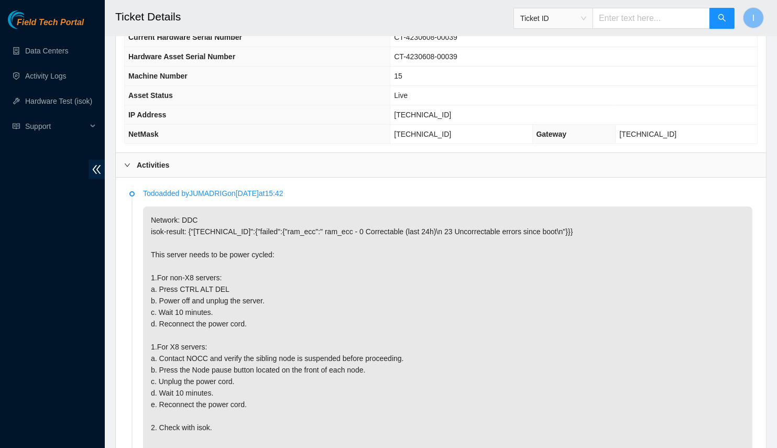
scroll to position [199, 0]
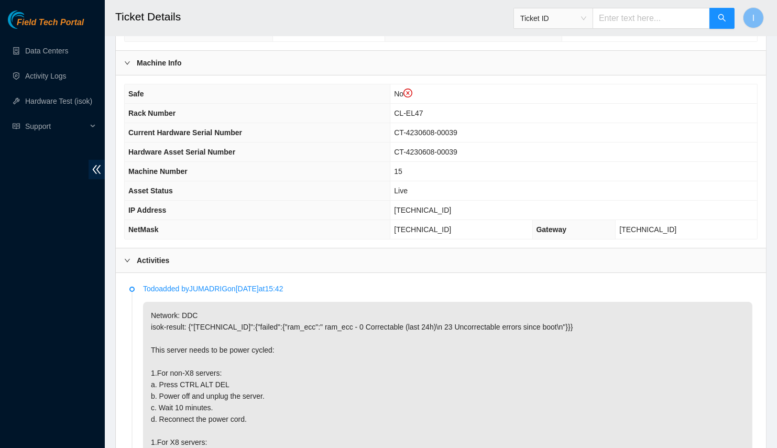
click at [458, 132] on span "CT-4230608-00039" at bounding box center [425, 132] width 63 height 8
drag, startPoint x: 464, startPoint y: 132, endPoint x: 417, endPoint y: 125, distance: 48.2
click at [417, 125] on td "CT-4230608-00039" at bounding box center [573, 132] width 367 height 19
copy span "CT-4230608-00039"
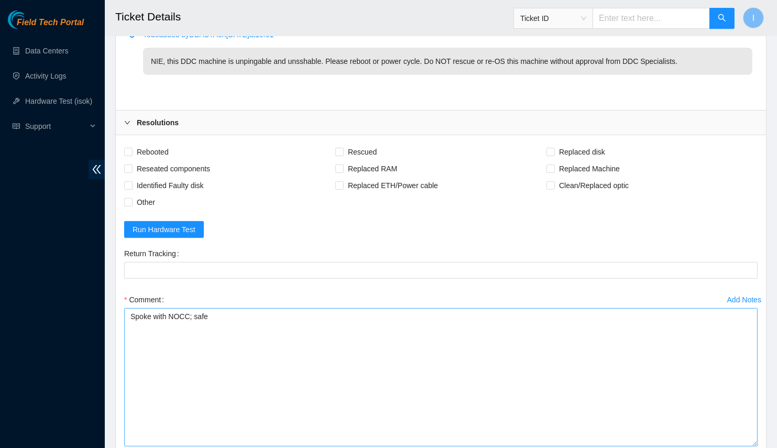
scroll to position [900, 0]
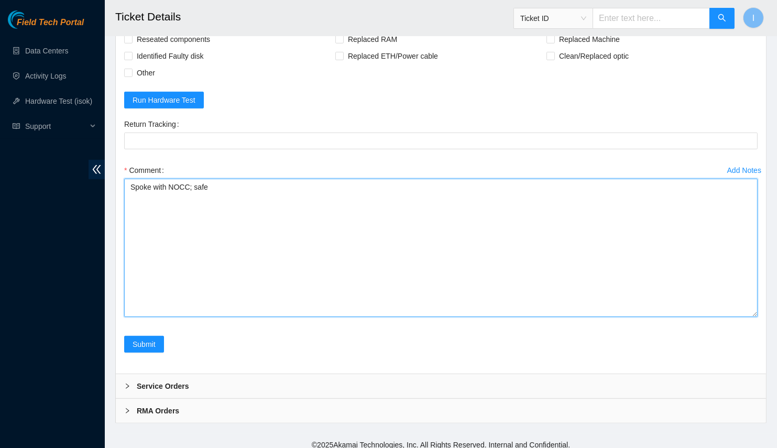
click at [327, 253] on textarea "Spoke with NOCC; safe" at bounding box center [441, 248] width 634 height 138
paste textarea "CT-4230608-00039"
click at [139, 227] on textarea "Spoke with NOCC; safe Verified SN CT-4230608-00039 Rebooted server Power flushe…" at bounding box center [441, 248] width 634 height 138
click at [207, 288] on textarea "Spoke with NOCC; safe Verified SN CT-4230608-00039 Powered off server Power flu…" at bounding box center [441, 248] width 634 height 138
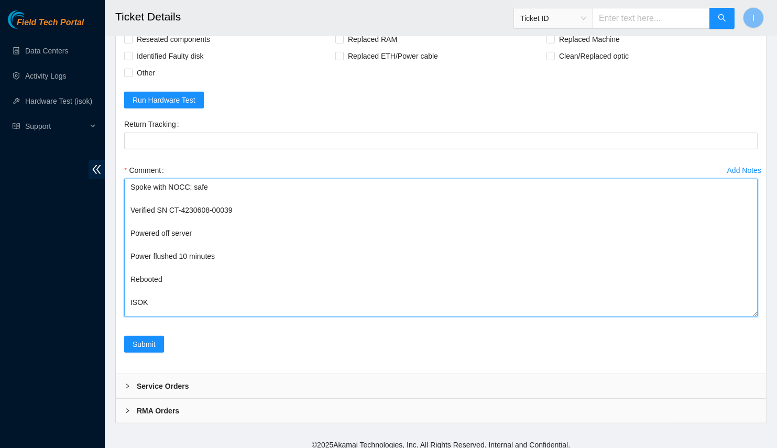
scroll to position [2, 0]
paste textarea "23.216.0.82 : passed: ok"
drag, startPoint x: 164, startPoint y: 304, endPoint x: 105, endPoint y: 306, distance: 58.2
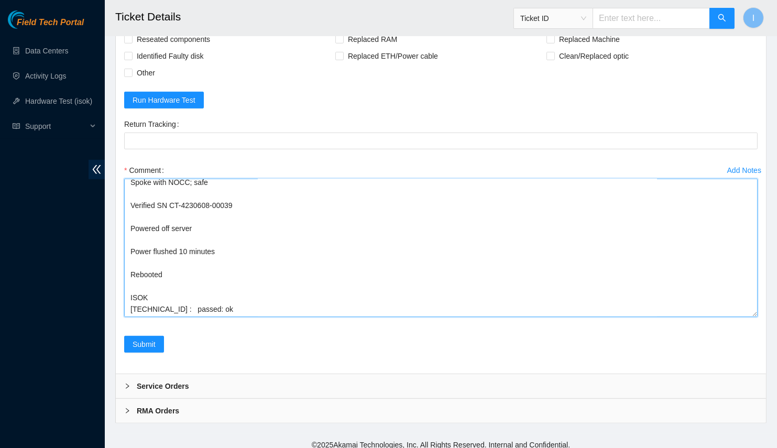
click at [175, 299] on textarea "Spoke with NOCC; safe Verified SN CT-4230608-00039 Powered off server Power flu…" at bounding box center [441, 248] width 634 height 138
drag, startPoint x: 164, startPoint y: 302, endPoint x: 98, endPoint y: 301, distance: 66.1
type textarea "Spoke with NOCC; safe Verified SN CT-4230608-00039 Powered off server Power flu…"
click at [91, 291] on div "Field Tech Portal Data Centers Activity Logs Hardware Test (isok) Support" at bounding box center [52, 229] width 105 height 438
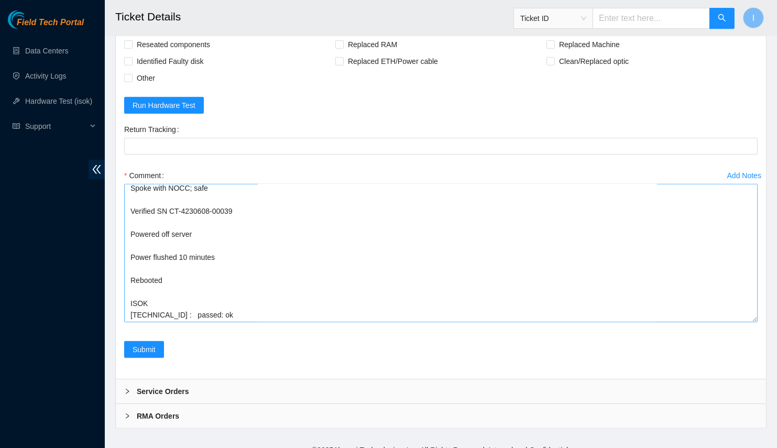
scroll to position [900, 0]
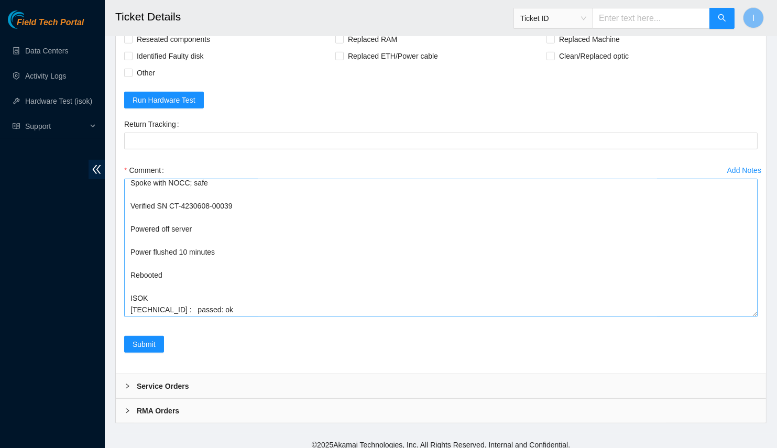
drag, startPoint x: 753, startPoint y: 306, endPoint x: 733, endPoint y: 406, distance: 102.2
click at [745, 317] on textarea "Spoke with NOCC; safe Verified SN CT-4230608-00039 Powered off server Power flu…" at bounding box center [441, 248] width 634 height 138
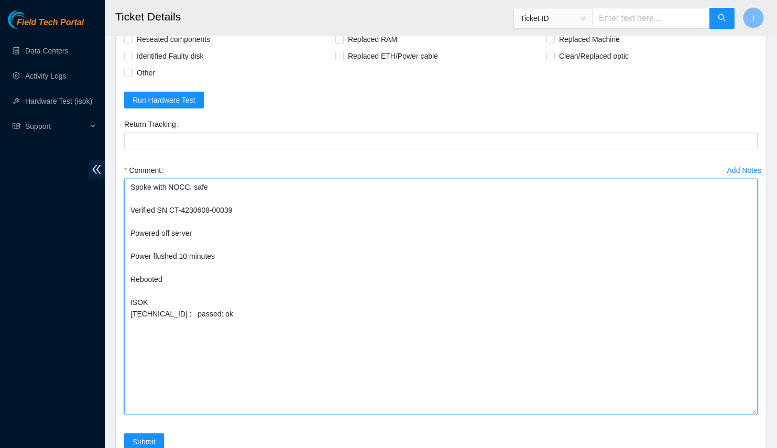
click at [589, 298] on textarea "Spoke with NOCC; safe Verified SN CT-4230608-00039 Powered off server Power flu…" at bounding box center [441, 297] width 634 height 236
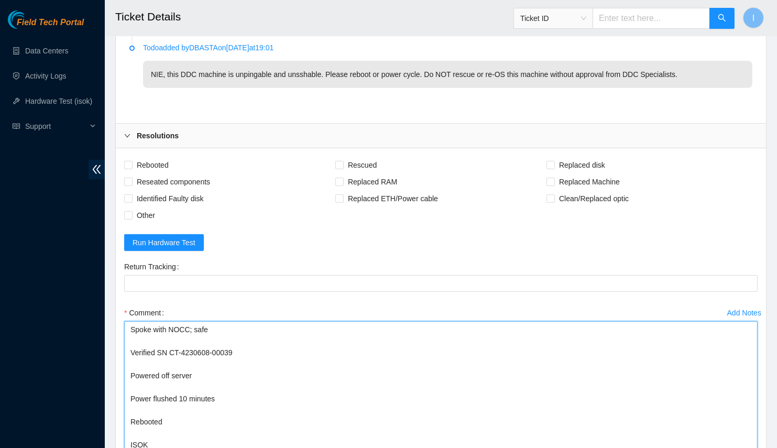
scroll to position [948, 0]
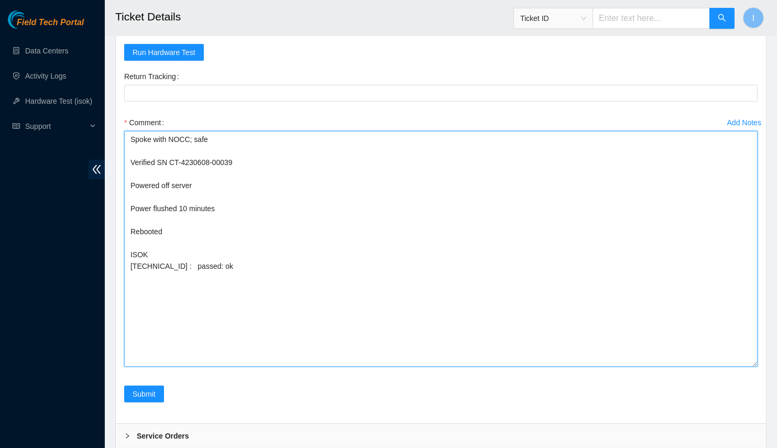
click at [193, 238] on textarea "Spoke with NOCC; safe Verified SN CT-4230608-00039 Powered off server Power flu…" at bounding box center [441, 249] width 634 height 236
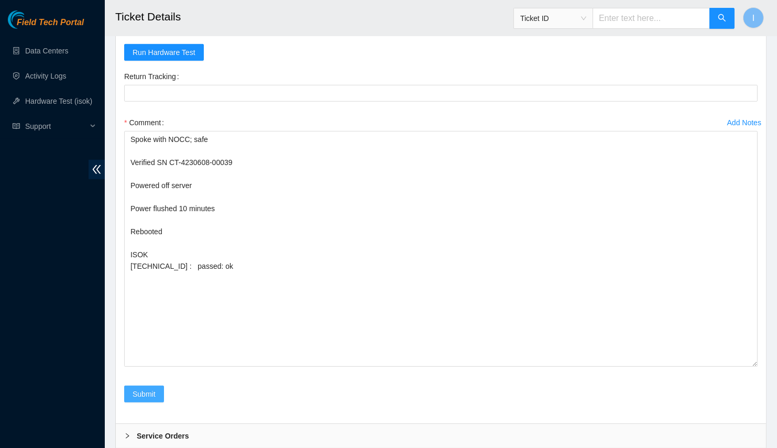
click at [148, 389] on span "Submit" at bounding box center [144, 394] width 23 height 12
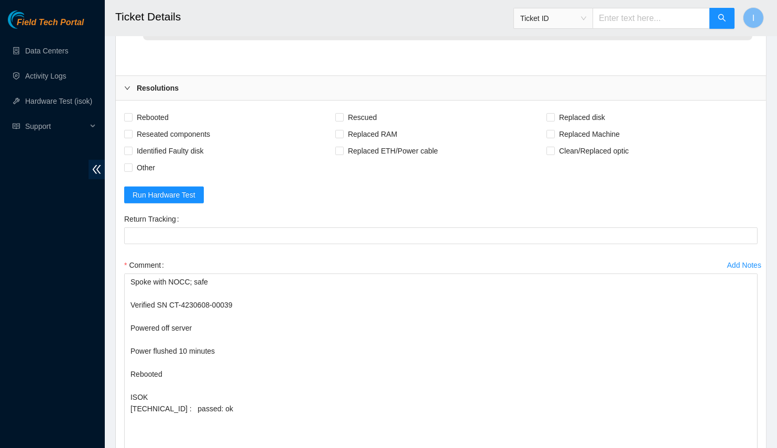
scroll to position [0, 0]
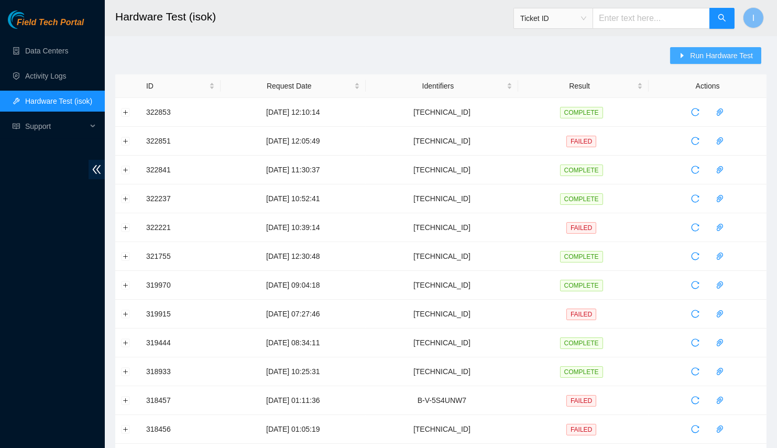
click at [683, 60] on span "caret-right" at bounding box center [682, 56] width 7 height 8
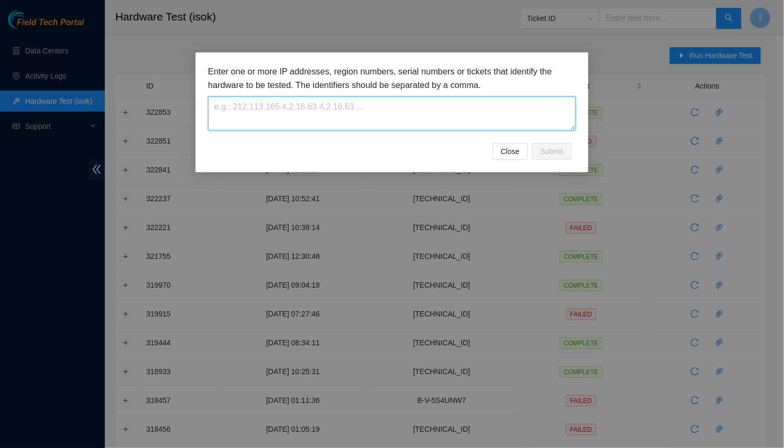
click at [477, 110] on textarea at bounding box center [392, 113] width 368 height 34
paste textarea "[TECHNICAL_ID]"
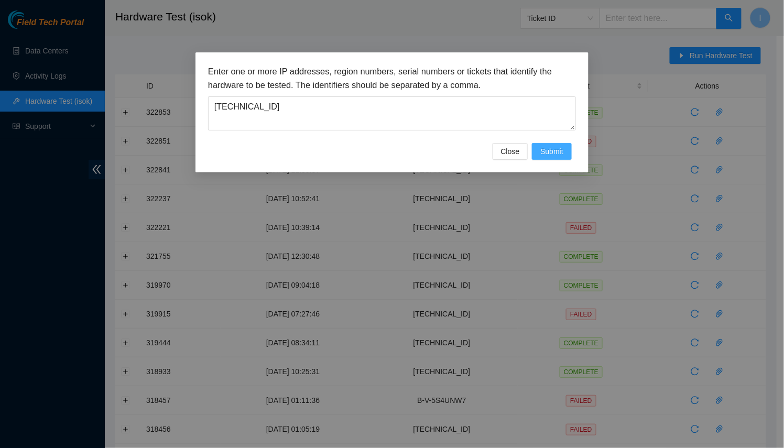
click at [566, 155] on button "Submit" at bounding box center [552, 151] width 40 height 17
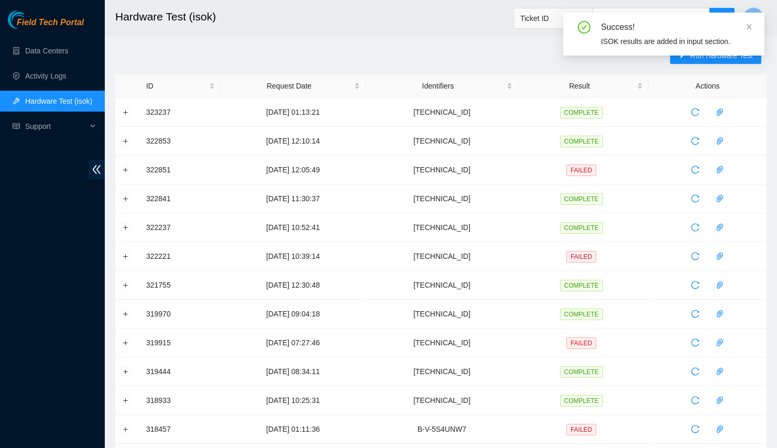
click at [690, 65] on div "Run Hardware Test" at bounding box center [718, 60] width 96 height 27
click at [692, 62] on div "Success! ISOK results are added in input section." at bounding box center [663, 38] width 201 height 51
click at [701, 57] on div "Success! ISOK results are added in input section." at bounding box center [663, 38] width 201 height 51
click at [747, 25] on icon "close" at bounding box center [749, 26] width 7 height 7
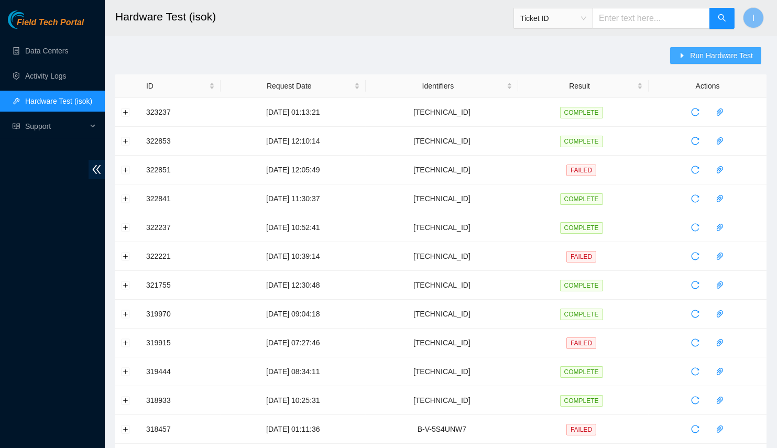
click at [715, 50] on span "Run Hardware Test" at bounding box center [721, 56] width 63 height 12
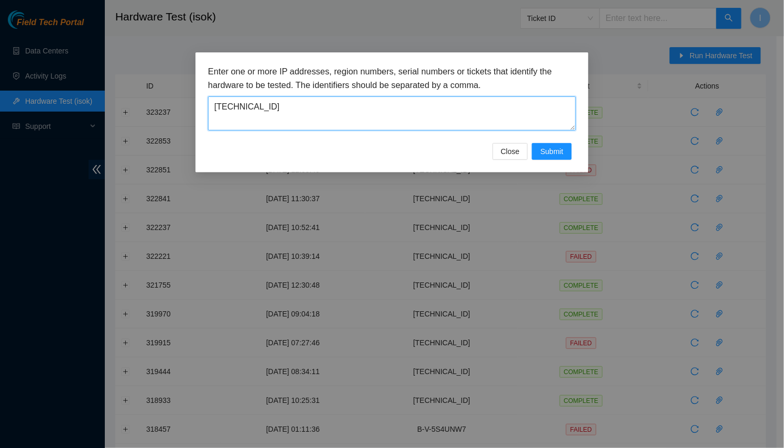
click at [434, 128] on textarea "[TECHNICAL_ID]" at bounding box center [392, 113] width 368 height 34
paste textarea "82"
type textarea "[TECHNICAL_ID]"
click at [561, 146] on span "Submit" at bounding box center [551, 152] width 23 height 12
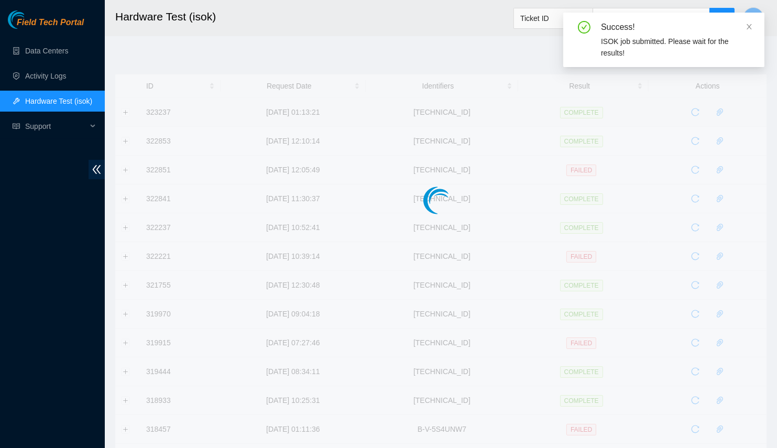
click at [127, 115] on div at bounding box center [441, 179] width 652 height 210
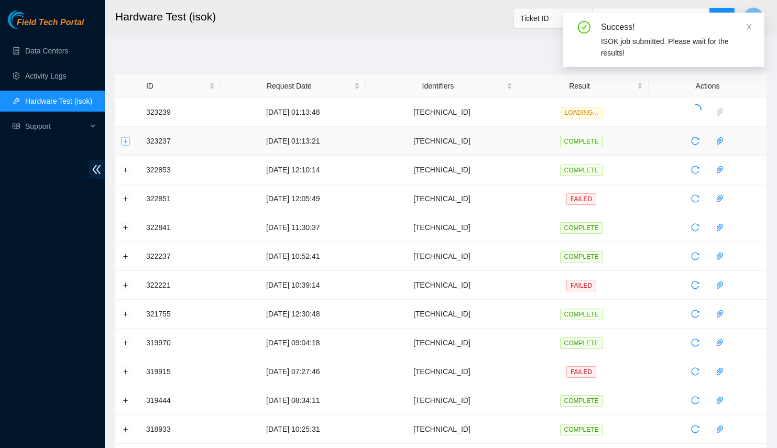
click at [126, 143] on button "Expand row" at bounding box center [126, 141] width 8 height 8
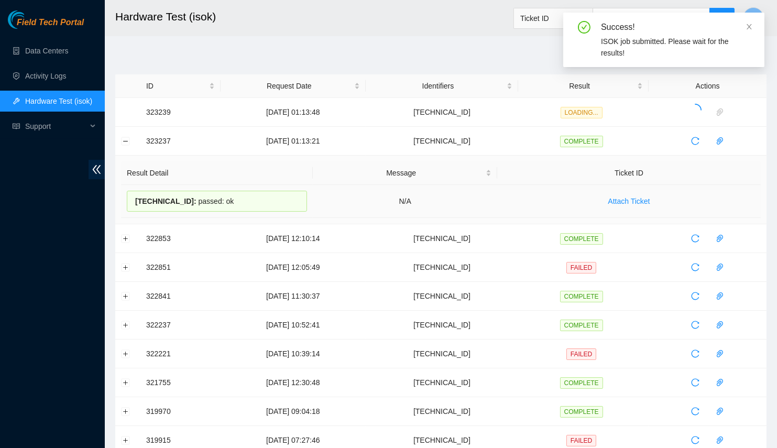
drag, startPoint x: 238, startPoint y: 195, endPoint x: 127, endPoint y: 203, distance: 110.9
click at [127, 203] on div "[TECHNICAL_ID] : passed: ok" at bounding box center [217, 201] width 180 height 21
copy div "[TECHNICAL_ID] : passed: ok"
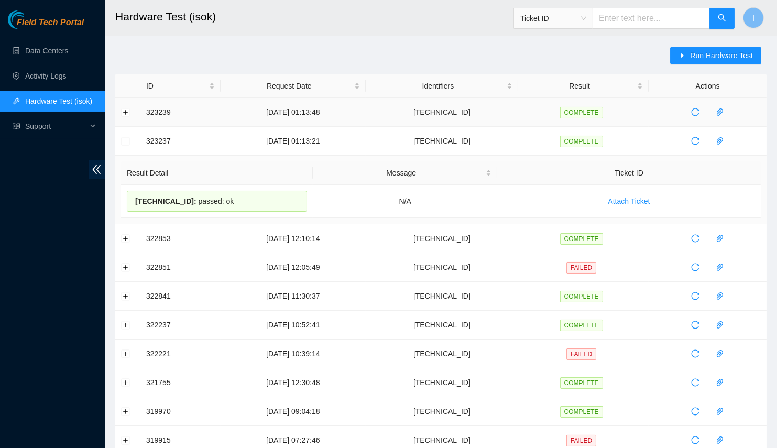
click at [132, 114] on td at bounding box center [127, 112] width 25 height 29
click at [129, 113] on button "Expand row" at bounding box center [126, 112] width 8 height 8
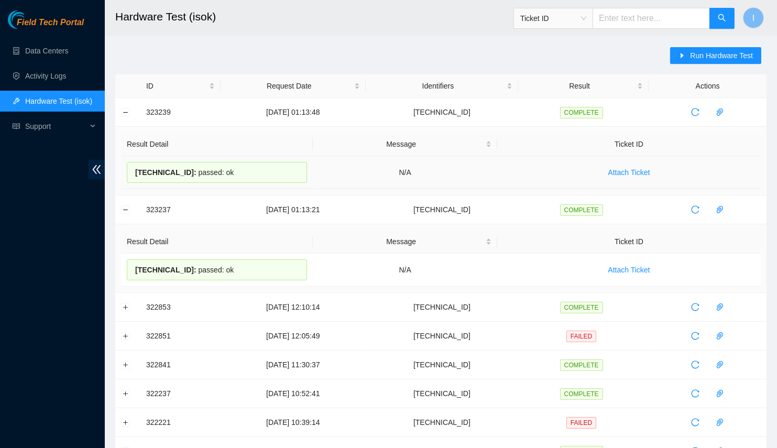
click at [150, 170] on span "[TECHNICAL_ID] :" at bounding box center [165, 172] width 61 height 8
drag, startPoint x: 150, startPoint y: 170, endPoint x: 213, endPoint y: 165, distance: 62.6
click at [212, 168] on div "[TECHNICAL_ID] : passed: ok" at bounding box center [217, 172] width 180 height 21
copy div "[TECHNICAL_ID] : passed: ok"
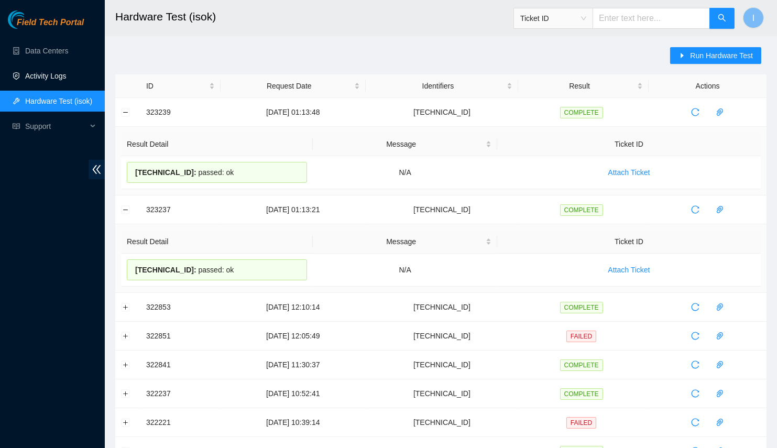
click at [57, 76] on link "Activity Logs" at bounding box center [45, 76] width 41 height 8
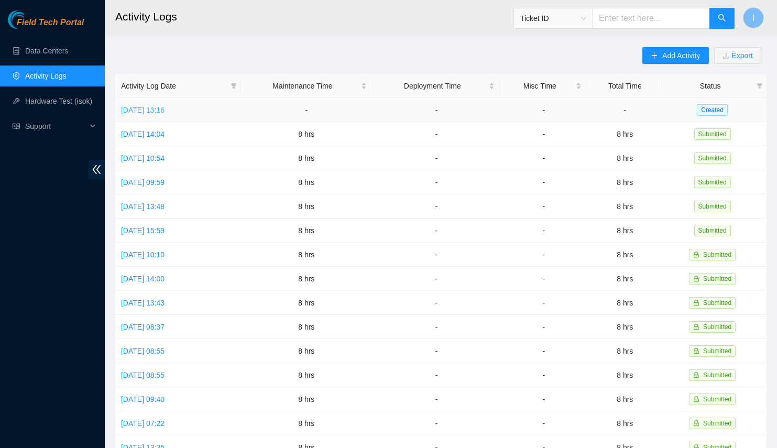
click at [133, 106] on link "[DATE] 13:16" at bounding box center [143, 110] width 44 height 8
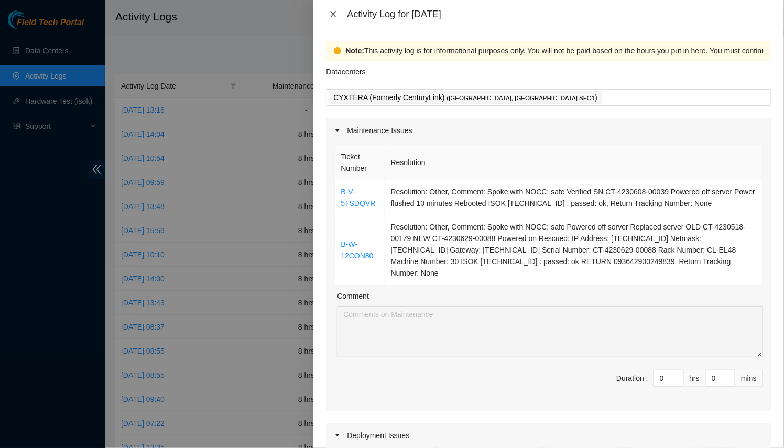
click at [330, 18] on button "Close" at bounding box center [333, 14] width 15 height 10
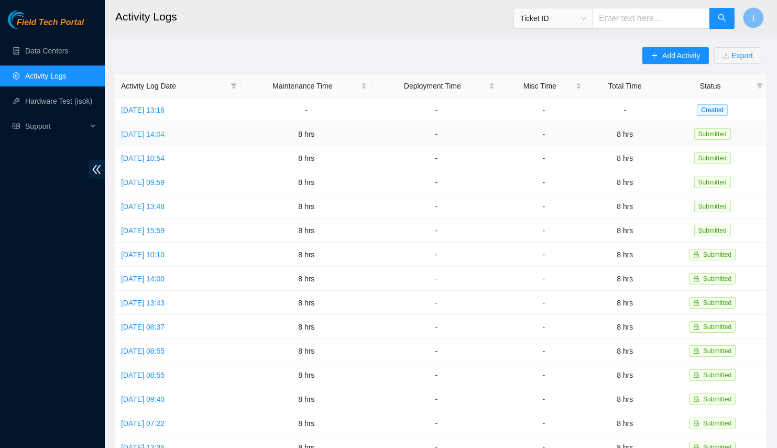
click at [165, 137] on link "[DATE] 14:04" at bounding box center [143, 134] width 44 height 8
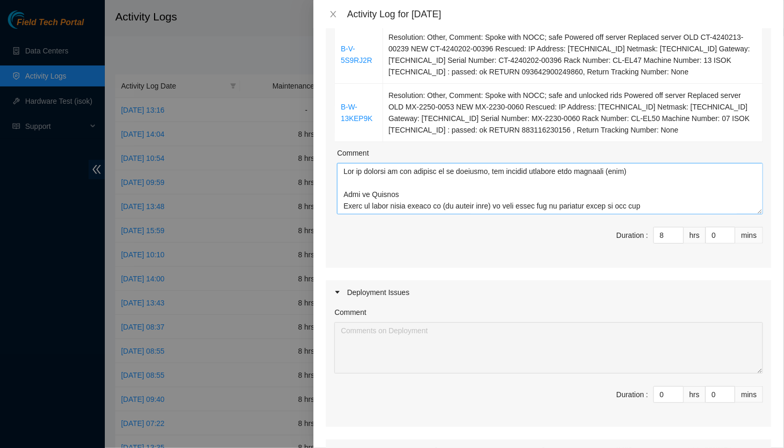
scroll to position [37, 0]
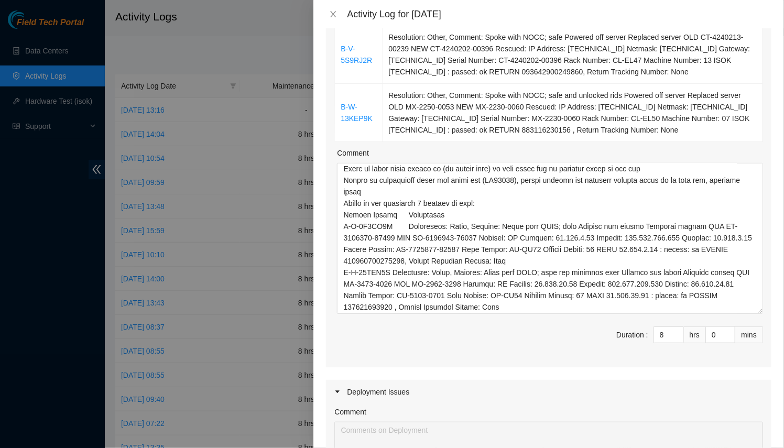
drag, startPoint x: 753, startPoint y: 208, endPoint x: 752, endPoint y: 308, distance: 100.1
click at [752, 308] on textarea "Comment" at bounding box center [550, 238] width 426 height 151
click at [501, 184] on textarea "Comment" at bounding box center [550, 238] width 426 height 151
click at [252, 136] on div at bounding box center [392, 224] width 784 height 448
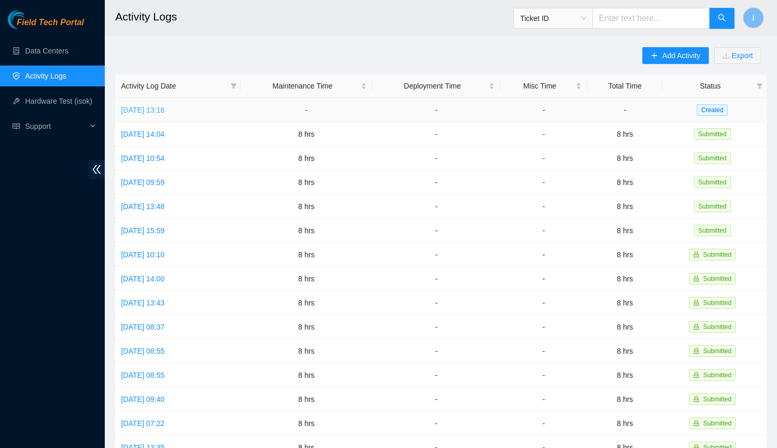
click at [165, 112] on link "[DATE] 13:16" at bounding box center [143, 110] width 44 height 8
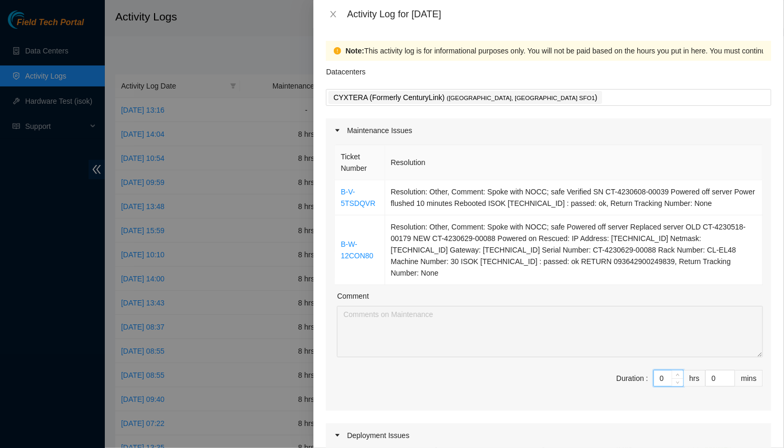
drag, startPoint x: 658, startPoint y: 364, endPoint x: 635, endPoint y: 354, distance: 24.9
click at [635, 354] on div "Ticket Number Resolution B-V-5TSDQVR Resolution: Other, Comment: Spoke with NOC…" at bounding box center [549, 277] width 446 height 268
type input "8"
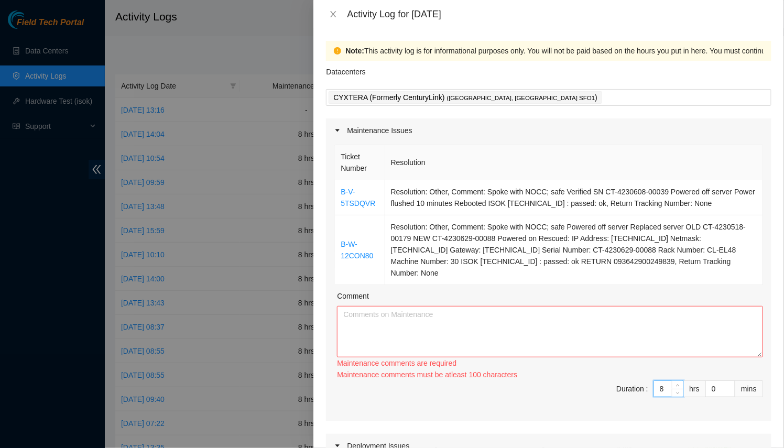
type input "8"
click at [754, 342] on textarea "Comment" at bounding box center [550, 331] width 426 height 51
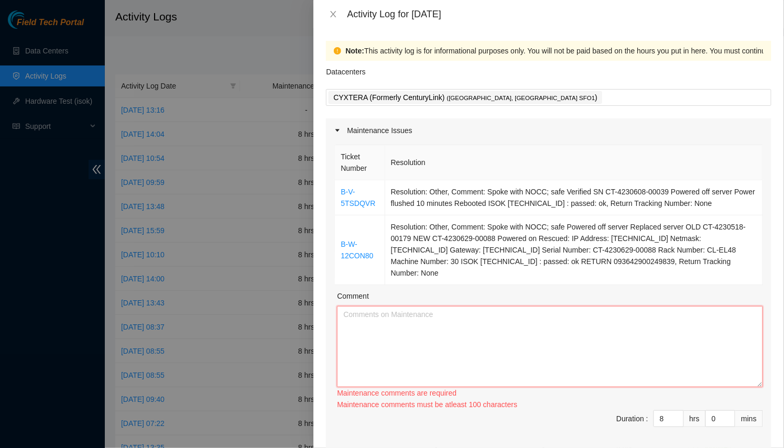
drag, startPoint x: 754, startPoint y: 342, endPoint x: 739, endPoint y: 448, distance: 107.5
click at [739, 387] on textarea "Comment" at bounding box center [550, 346] width 426 height 81
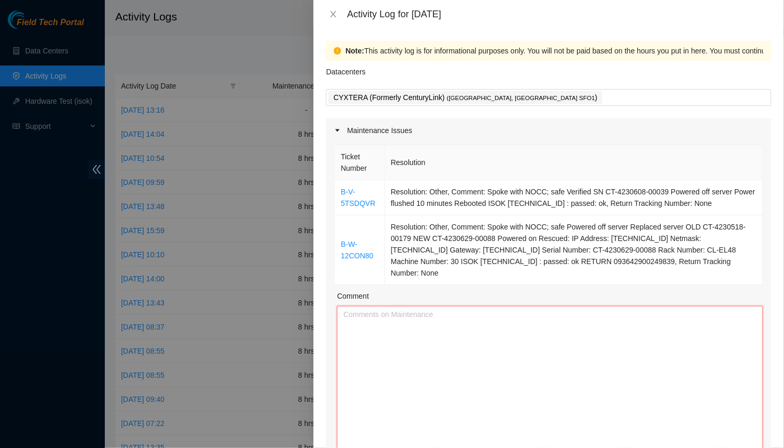
click at [488, 332] on textarea "Comment" at bounding box center [550, 384] width 426 height 157
paste textarea "DP77156"
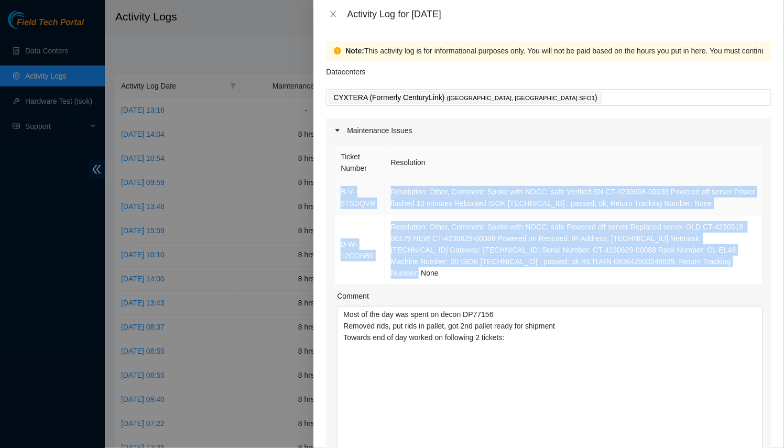
drag, startPoint x: 670, startPoint y: 258, endPoint x: 338, endPoint y: 186, distance: 340.1
click at [338, 186] on tbody "B-V-5TSDQVR Resolution: Other, Comment: Spoke with NOCC; safe Verified SN CT-42…" at bounding box center [549, 232] width 428 height 105
copy tbody "B-V-5TSDQVR Resolution: Other, Comment: Spoke with NOCC; safe Verified SN CT-42…"
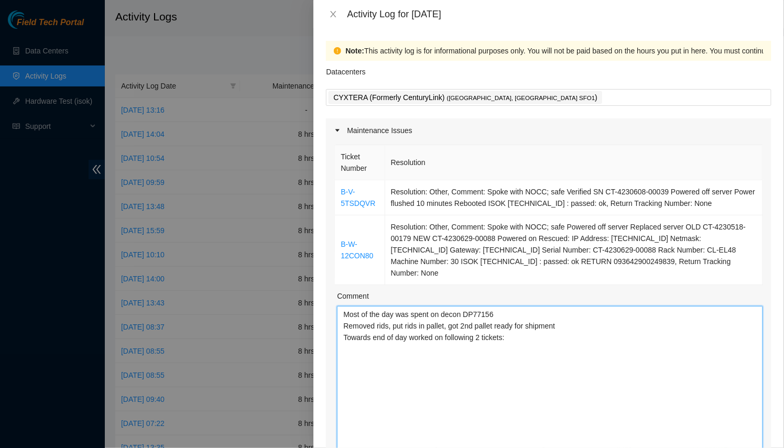
click at [582, 403] on textarea "Most of the day was spent on decon DP77156 Removed rids, put rids in pallet, go…" at bounding box center [550, 384] width 426 height 157
paste textarea "B-V-5TSDQVR Resolution: Other, Comment: Spoke with NOCC; safe Verified SN CT-42…"
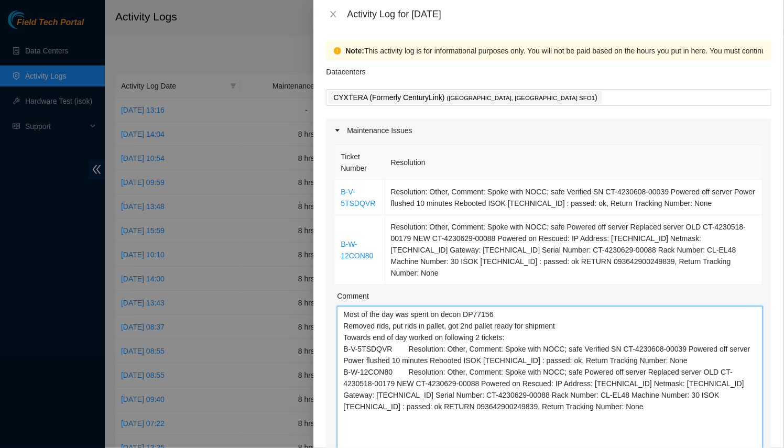
click at [421, 317] on textarea "Most of the day was spent on decon DP77156 Removed rids, put rids in pallet, go…" at bounding box center [550, 384] width 426 height 157
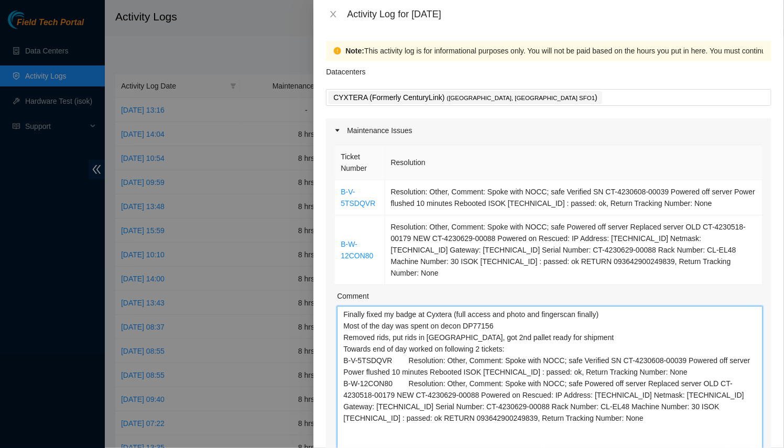
click at [495, 307] on textarea "Finally fixed my badge at Cyxtera (full access and photo and fingerscan finally…" at bounding box center [550, 384] width 426 height 157
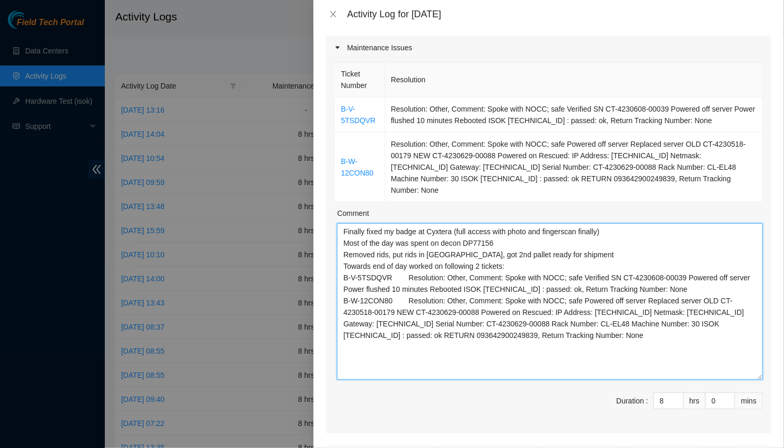
click at [583, 223] on textarea "Finally fixed my badge at Cyxtera (full access with photo and fingerscan finall…" at bounding box center [550, 301] width 426 height 157
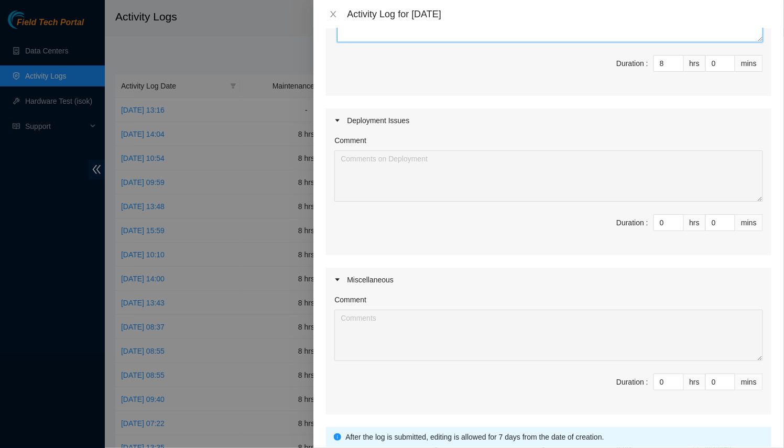
scroll to position [486, 0]
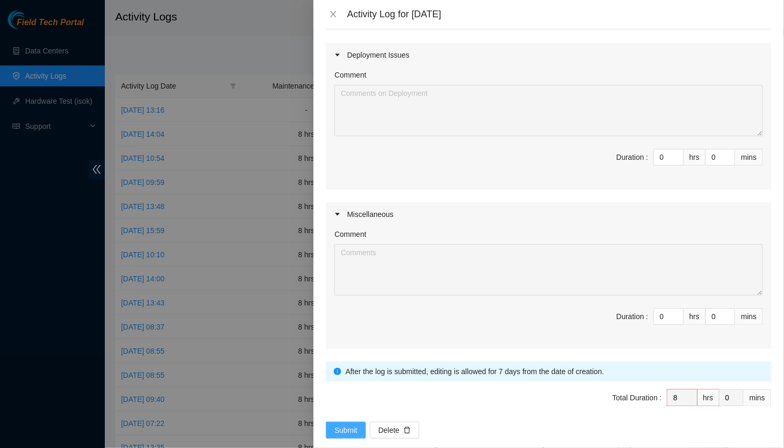
type textarea "Finally fixed my badge at Cyxtera (full access with photo and fingerscan now) M…"
click at [340, 422] on button "Submit" at bounding box center [346, 430] width 40 height 17
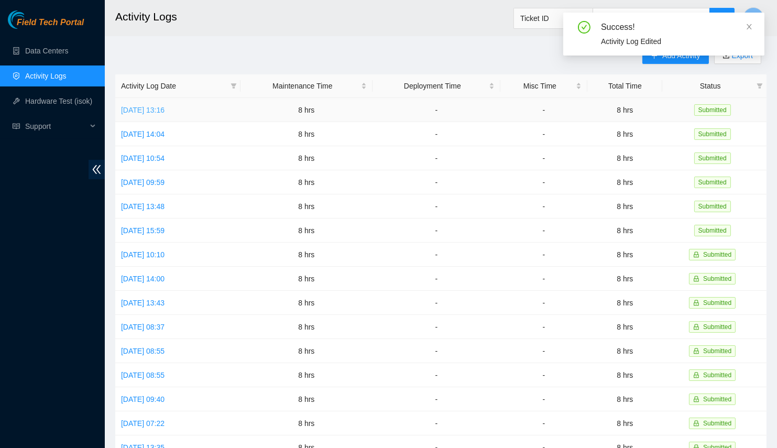
click at [164, 114] on link "[DATE] 13:16" at bounding box center [143, 110] width 44 height 8
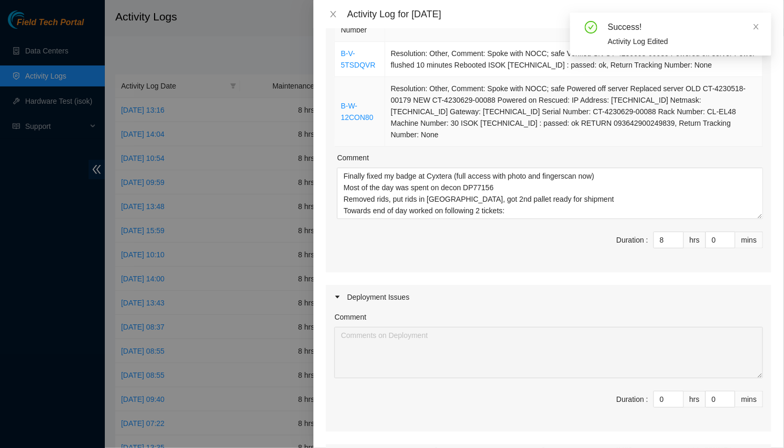
scroll to position [149, 0]
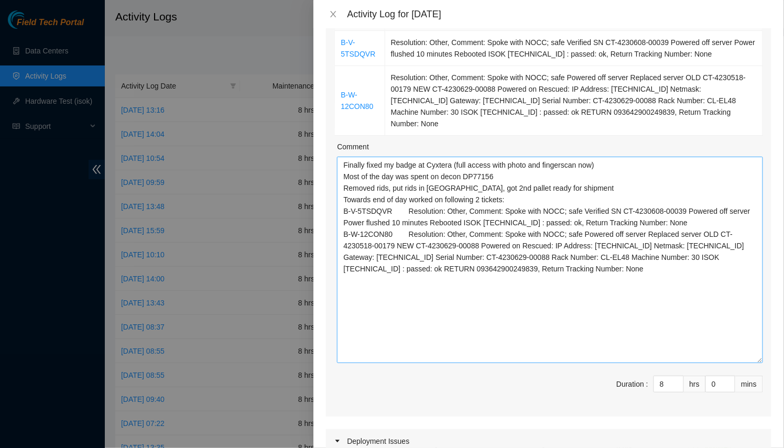
drag, startPoint x: 750, startPoint y: 191, endPoint x: 729, endPoint y: 384, distance: 194.5
click at [729, 363] on textarea "Finally fixed my badge at Cyxtera (full access with photo and fingerscan now) M…" at bounding box center [550, 260] width 426 height 207
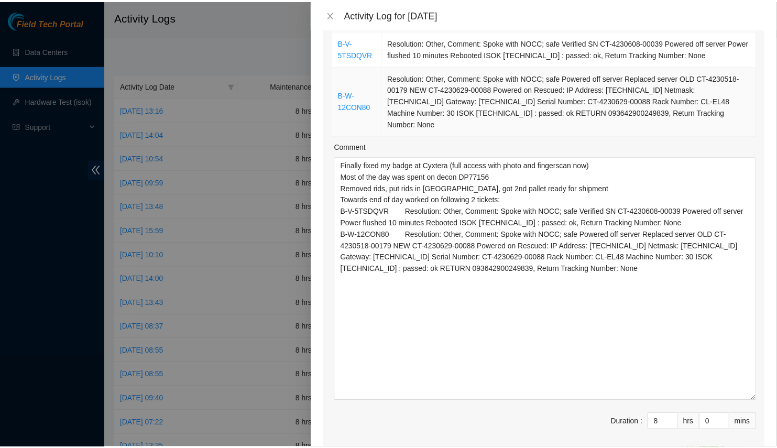
scroll to position [0, 0]
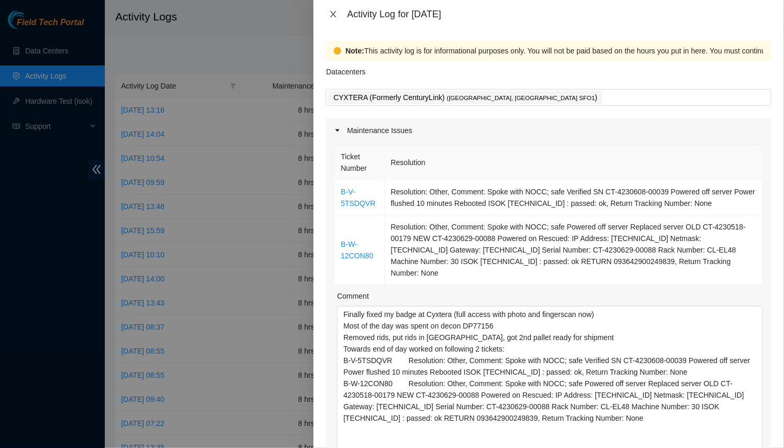
click at [335, 14] on icon "close" at bounding box center [333, 14] width 8 height 8
